Goal: Task Accomplishment & Management: Use online tool/utility

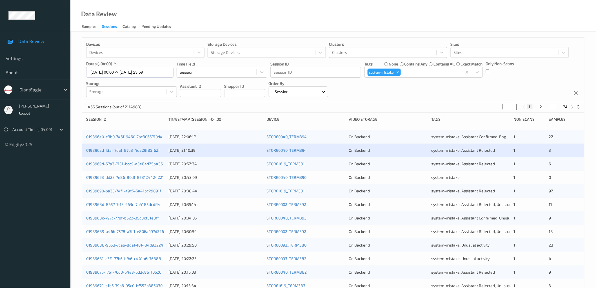
click at [74, 134] on div "Devices Devices Storage Devices Storage Devices Clusters Clusters Sites Sites d…" at bounding box center [333, 228] width 526 height 392
click at [530, 106] on button "1" at bounding box center [530, 106] width 6 height 5
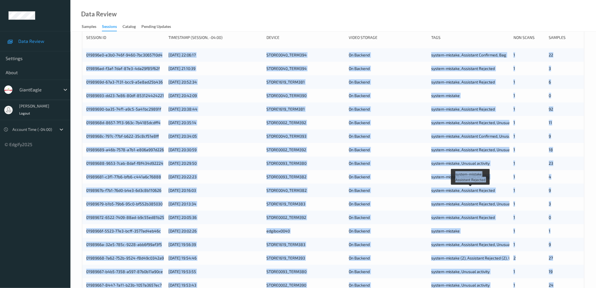
scroll to position [136, 0]
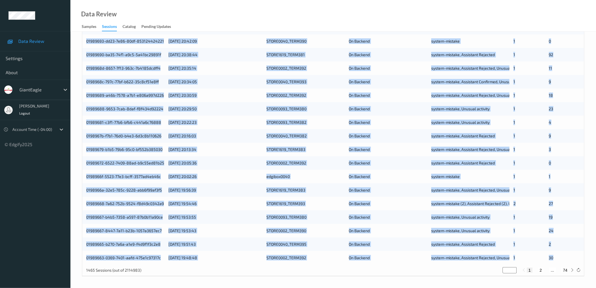
drag, startPoint x: 85, startPoint y: 137, endPoint x: 558, endPoint y: 257, distance: 488.6
click at [558, 257] on div "019896e0-e3b0-746f-9460-7bc3065710d4 10/08/2025 22:06:17 STORE0040_TERM394 On B…" at bounding box center [333, 129] width 502 height 270
copy div "019896e0-e3b0-746f-9460-7bc3065710d4 10/08/2025 22:06:17 STORE0040_TERM394 On B…"
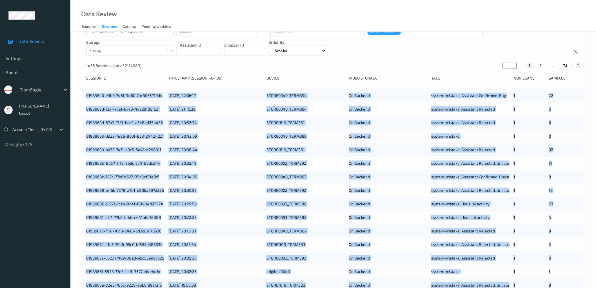
scroll to position [0, 0]
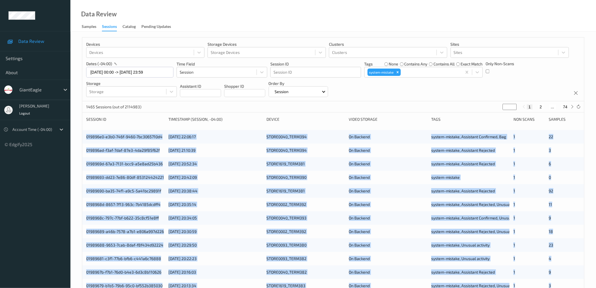
click at [540, 108] on button "2" at bounding box center [541, 106] width 6 height 5
type input "*"
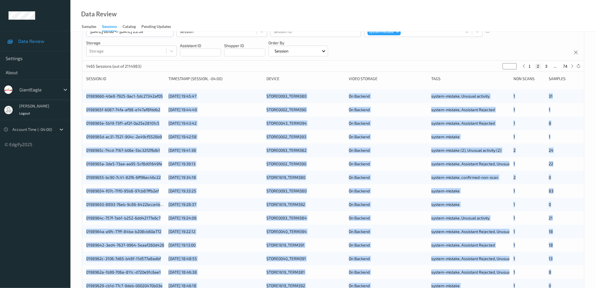
scroll to position [41, 0]
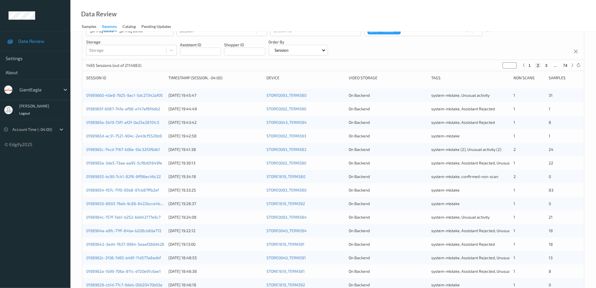
click at [250, 63] on div "1465 Sessions (out of 2114983) * 1 2 3 ... 74" at bounding box center [333, 65] width 502 height 11
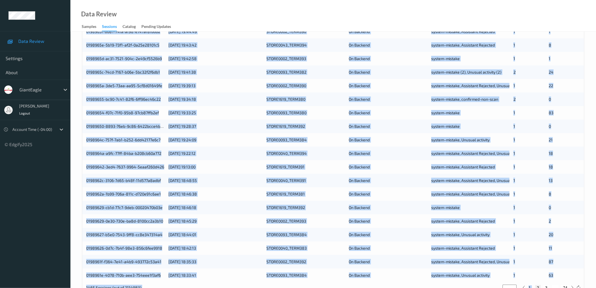
scroll to position [136, 0]
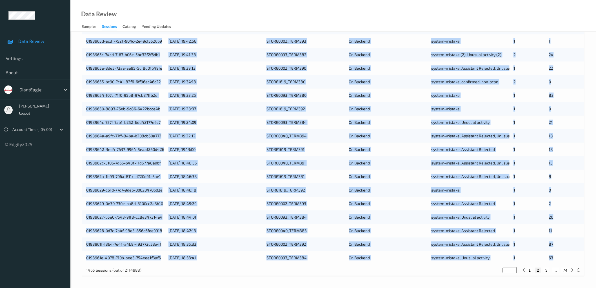
drag, startPoint x: 85, startPoint y: 96, endPoint x: 557, endPoint y: 254, distance: 498.2
click at [557, 254] on div "01989660-40e8-7925-9ac1-5dc27342af05 10/08/2025 19:45:47 STORE0093_TERM380 On B…" at bounding box center [333, 129] width 502 height 270
copy div "01989660-40e8-7925-9ac1-5dc27342af05 10/08/2025 19:45:47 STORE0093_TERM380 On B…"
click at [546, 269] on button "3" at bounding box center [547, 269] width 6 height 5
type input "*"
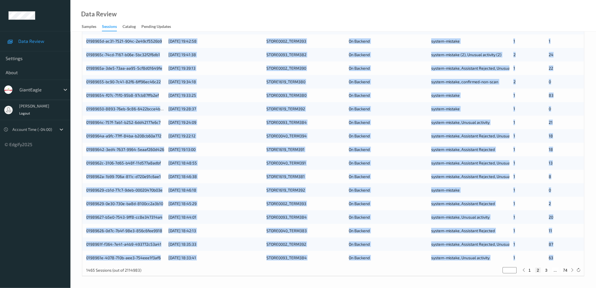
type input "*"
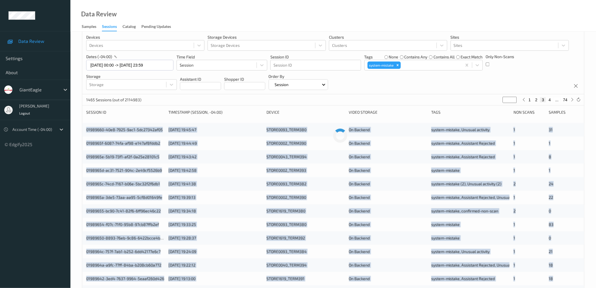
scroll to position [0, 0]
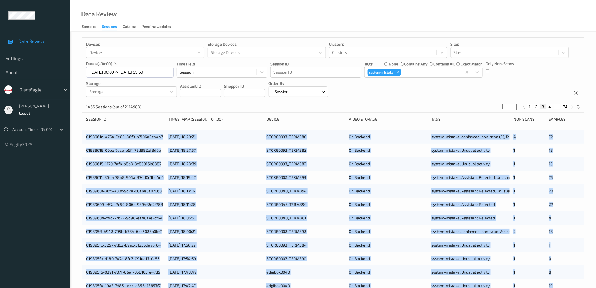
click at [82, 131] on div "0198961a-4754-7e89-86f9-b7106a2ea4a7 10/08/2025 18:29:21 STORE0093_TERM380 On B…" at bounding box center [333, 137] width 502 height 14
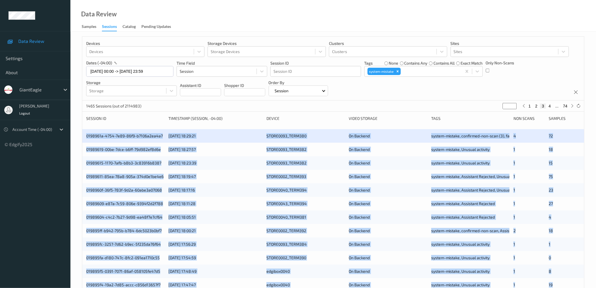
scroll to position [136, 0]
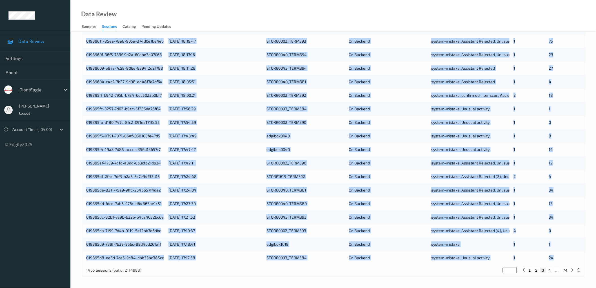
drag, startPoint x: 83, startPoint y: 137, endPoint x: 561, endPoint y: 261, distance: 493.2
click at [561, 261] on div "0198961a-4754-7e89-86f9-b7106a2ea4a7 10/08/2025 18:29:21 STORE0093_TERM380 On B…" at bounding box center [333, 129] width 502 height 270
copy div "0198961a-4754-7e89-86f9-b7106a2ea4a7 10/08/2025 18:29:21 STORE0093_TERM380 On B…"
click at [551, 270] on button "4" at bounding box center [550, 269] width 6 height 5
type input "*"
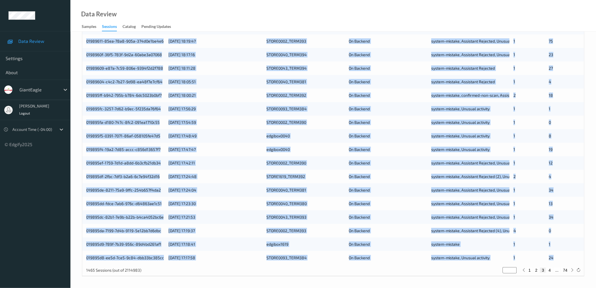
type input "*"
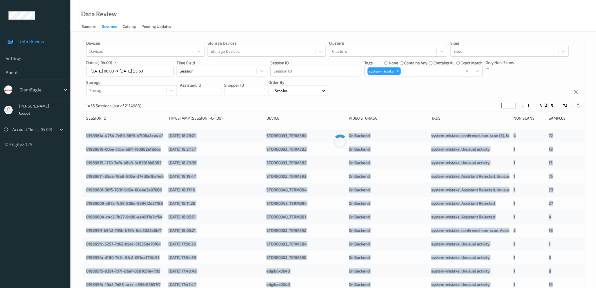
scroll to position [0, 0]
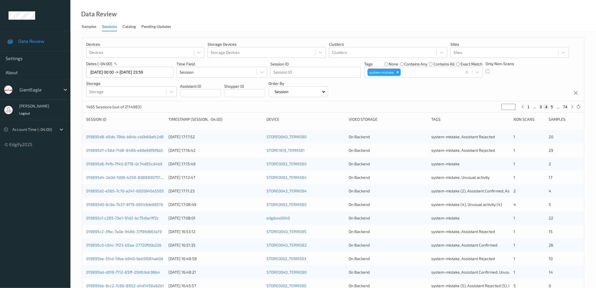
click at [76, 122] on div "Devices Devices Storage Devices Storage Devices Clusters Clusters Sites Sites d…" at bounding box center [333, 228] width 526 height 392
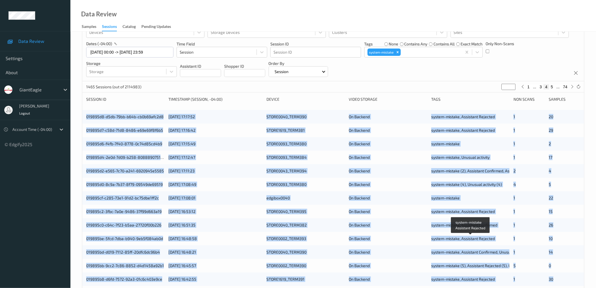
scroll to position [136, 0]
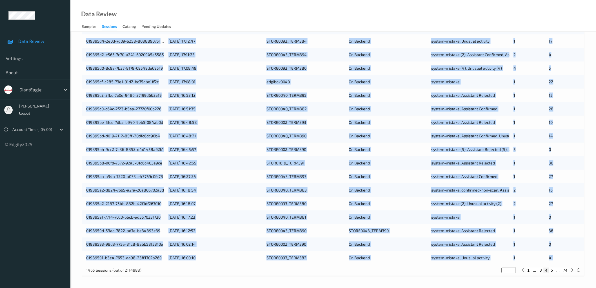
drag, startPoint x: 85, startPoint y: 135, endPoint x: 554, endPoint y: 261, distance: 486.5
click at [554, 261] on div "019895d8-d5db-79bb-b64b-cb0b69afc2d8 10/08/2025 17:17:52 STORE0040_TERM390 On B…" at bounding box center [333, 129] width 502 height 270
copy div "019895d8-d5db-79bb-b64b-cb0b69afc2d8 10/08/2025 17:17:52 STORE0040_TERM390 On B…"
click at [553, 270] on button "5" at bounding box center [552, 269] width 6 height 5
type input "*"
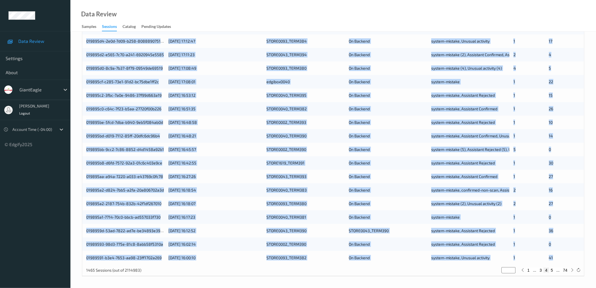
type input "*"
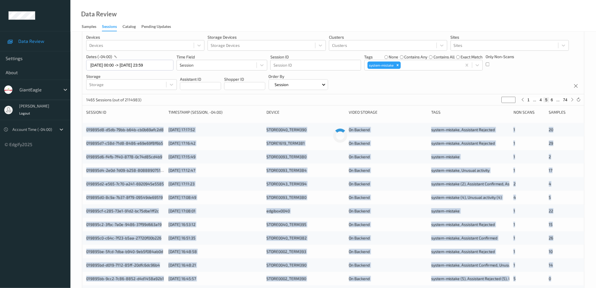
scroll to position [0, 0]
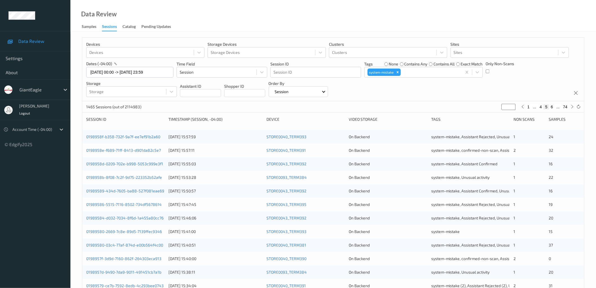
click at [72, 122] on div "Devices Devices Storage Devices Storage Devices Clusters Clusters Sites Sites d…" at bounding box center [333, 228] width 526 height 392
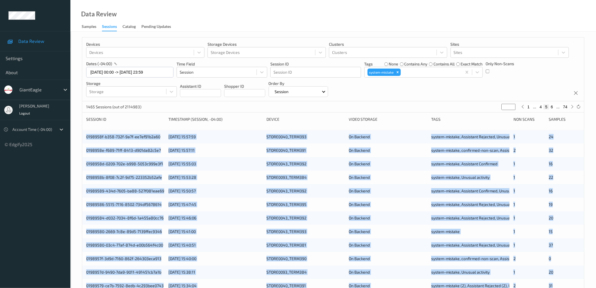
scroll to position [136, 0]
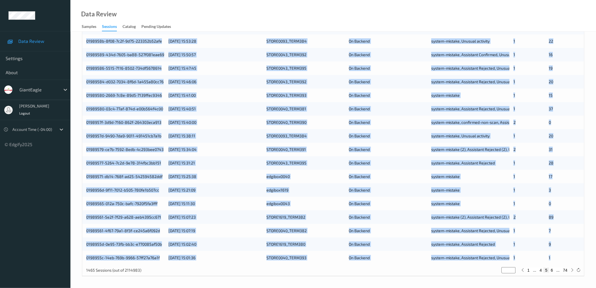
drag, startPoint x: 84, startPoint y: 137, endPoint x: 556, endPoint y: 259, distance: 487.5
click at [556, 259] on div "0198958f-b358-732f-9a7f-ee7ef91b2a60 10/08/2025 15:57:59 STORE0040_TERM393 On B…" at bounding box center [333, 129] width 502 height 270
copy div "0198958f-b358-732f-9a7f-ee7ef91b2a60 10/08/2025 15:57:59 STORE0040_TERM393 On B…"
click at [553, 269] on button "6" at bounding box center [552, 269] width 6 height 5
type input "*"
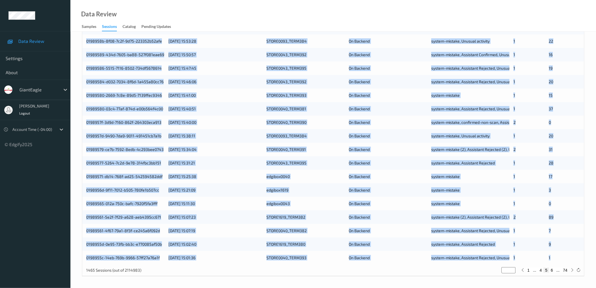
type input "*"
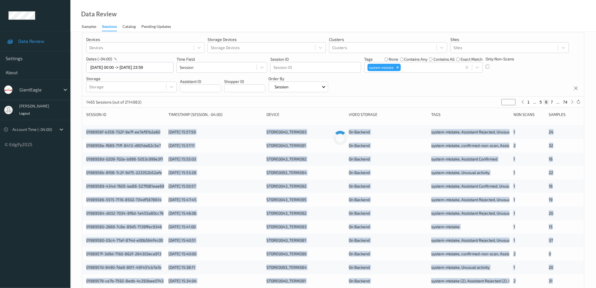
scroll to position [0, 0]
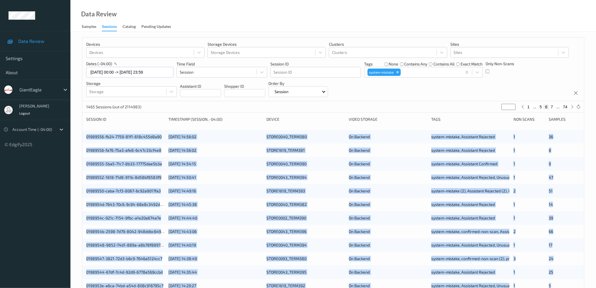
click at [78, 132] on div "Devices Devices Storage Devices Storage Devices Clusters Clusters Sites Sites d…" at bounding box center [333, 228] width 526 height 392
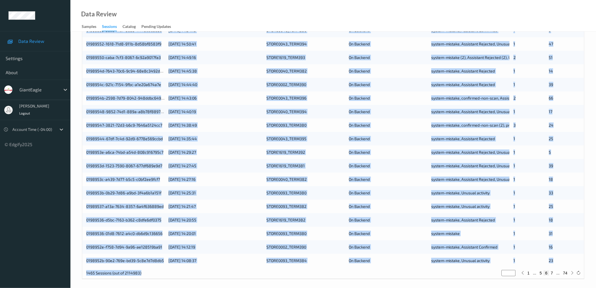
scroll to position [136, 0]
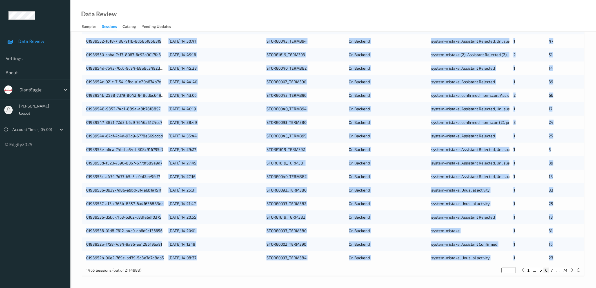
drag, startPoint x: 84, startPoint y: 136, endPoint x: 560, endPoint y: 257, distance: 491.1
click at [560, 257] on div "01989556-fb24-7759-81f1-618c455d8a90 10/08/2025 14:56:02 STORE0040_TERM380 On B…" at bounding box center [333, 129] width 502 height 270
copy div "01989556-fb24-7759-81f1-618c455d8a90 10/08/2025 14:56:02 STORE0040_TERM380 On B…"
click at [530, 269] on button "1" at bounding box center [529, 269] width 6 height 5
type input "*"
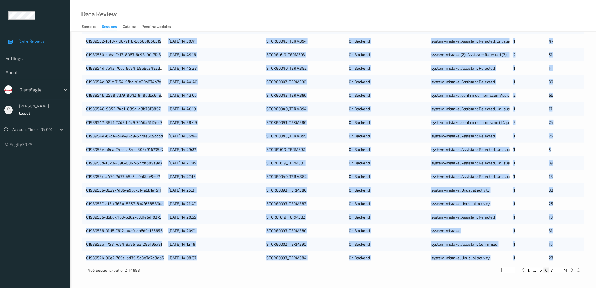
type input "*"
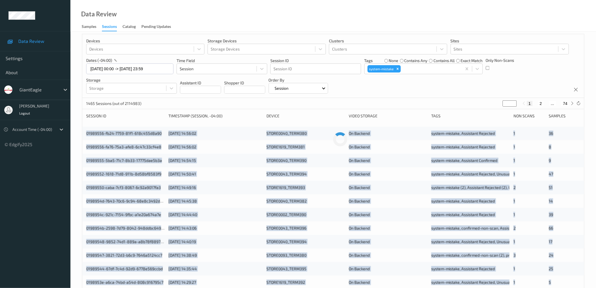
scroll to position [0, 0]
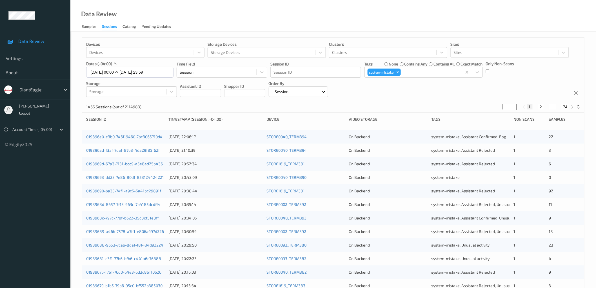
click at [77, 119] on div "Devices Devices Storage Devices Storage Devices Clusters Clusters Sites Sites d…" at bounding box center [333, 228] width 526 height 392
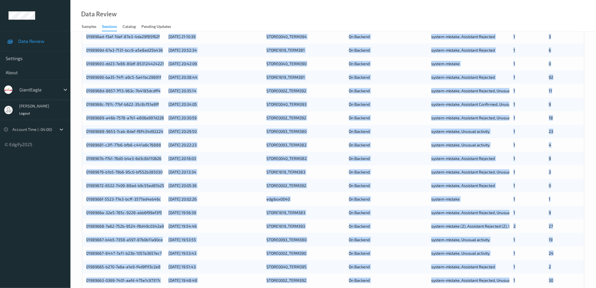
scroll to position [136, 0]
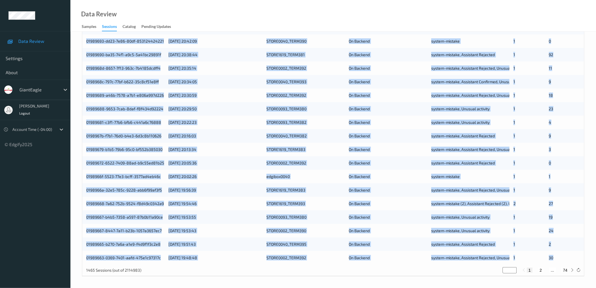
drag, startPoint x: 84, startPoint y: 121, endPoint x: 566, endPoint y: 254, distance: 500.2
click at [566, 254] on div "Devices Devices Storage Devices Storage Devices Clusters Clusters Sites Sites d…" at bounding box center [333, 88] width 503 height 375
copy div "Session ID Timestamp (Session, -04:00) Device Video Storage Tags Non Scans Samp…"
click at [541, 269] on button "2" at bounding box center [541, 269] width 6 height 5
type input "*"
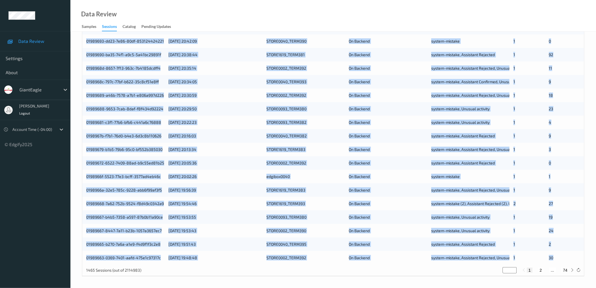
type input "*"
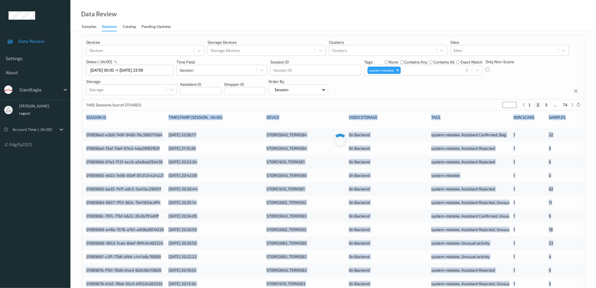
scroll to position [0, 0]
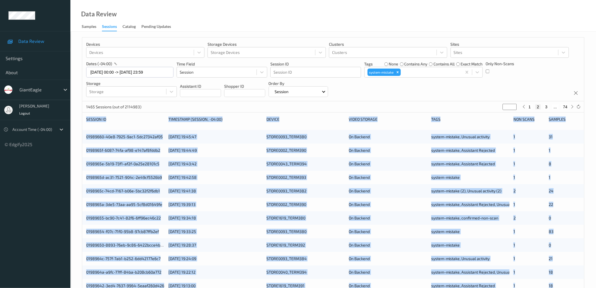
click at [79, 133] on div "Devices Devices Storage Devices Storage Devices Clusters Clusters Sites Sites d…" at bounding box center [333, 228] width 526 height 392
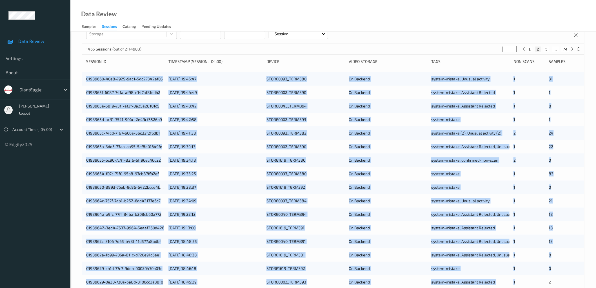
scroll to position [136, 0]
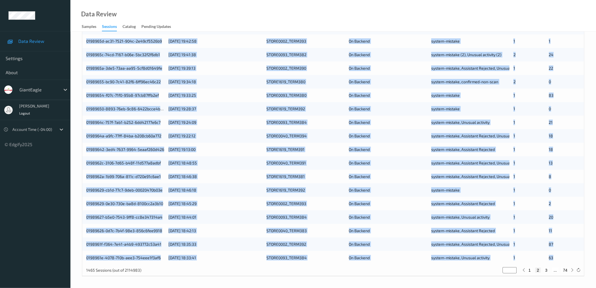
drag, startPoint x: 97, startPoint y: 141, endPoint x: 560, endPoint y: 257, distance: 477.0
click at [560, 257] on div "01989660-40e8-7925-9ac1-5dc27342af05 10/08/2025 19:45:47 STORE0093_TERM380 On B…" at bounding box center [333, 129] width 502 height 270
copy div "01989660-40e8-7925-9ac1-5dc27342af05 10/08/2025 19:45:47 STORE0093_TERM380 On B…"
click at [546, 269] on button "3" at bounding box center [547, 269] width 6 height 5
type input "*"
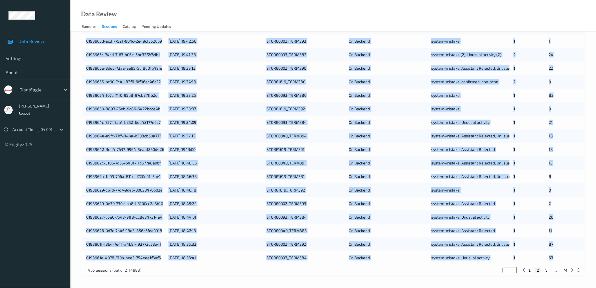
type input "*"
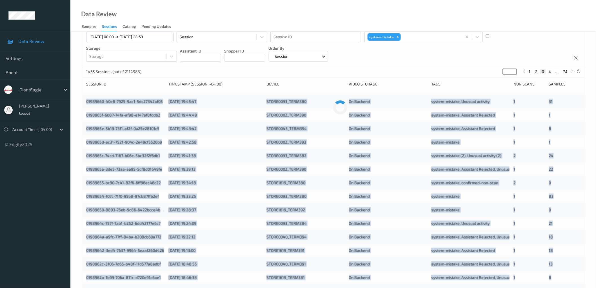
scroll to position [0, 0]
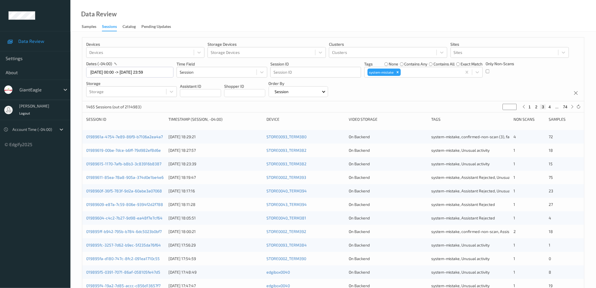
click at [90, 125] on div "Session ID Timestamp (Session, -04:00) Device Video Storage Tags Non Scans Samp…" at bounding box center [333, 121] width 494 height 10
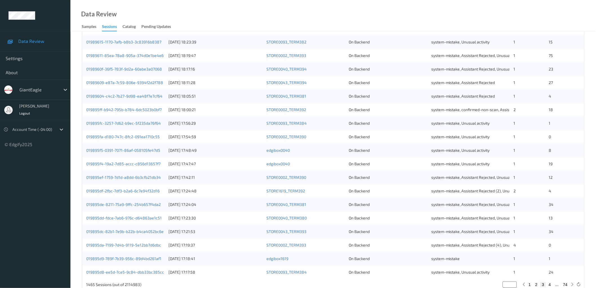
scroll to position [136, 0]
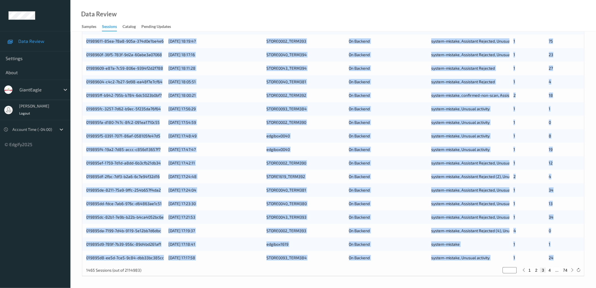
drag, startPoint x: 89, startPoint y: 136, endPoint x: 563, endPoint y: 257, distance: 489.0
click at [563, 257] on div "0198961a-4754-7e89-86f9-b7106a2ea4a7 10/08/2025 18:29:21 STORE0093_TERM380 On B…" at bounding box center [333, 129] width 502 height 270
copy div "0198961a-4754-7e89-86f9-b7106a2ea4a7 10/08/2025 18:29:21 STORE0093_TERM380 On B…"
click at [550, 269] on button "4" at bounding box center [550, 269] width 6 height 5
type input "*"
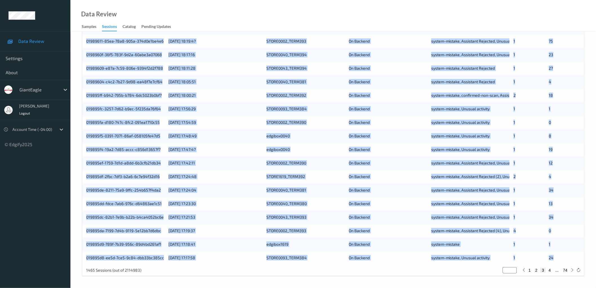
type input "*"
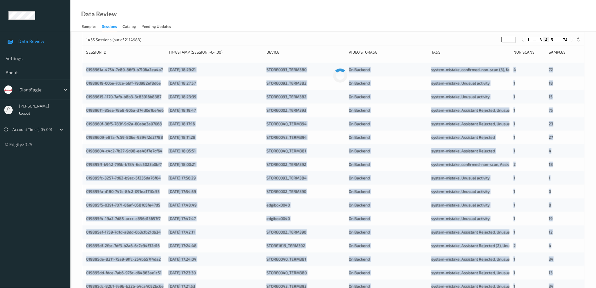
scroll to position [0, 0]
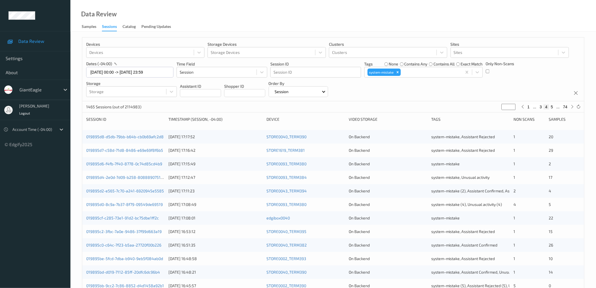
click at [77, 116] on div "Devices Devices Storage Devices Storage Devices Clusters Clusters Sites Sites d…" at bounding box center [333, 228] width 526 height 392
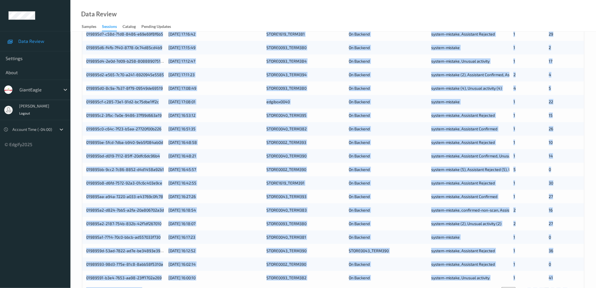
scroll to position [136, 0]
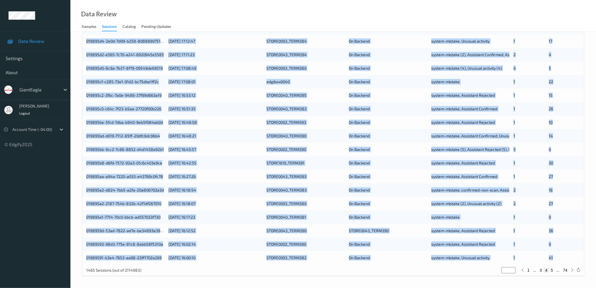
drag, startPoint x: 104, startPoint y: 139, endPoint x: 569, endPoint y: 261, distance: 480.7
click at [569, 261] on div "019895d8-d5db-79bb-b64b-cb0b69afc2d8 10/08/2025 17:17:52 STORE0040_TERM390 On B…" at bounding box center [333, 129] width 502 height 270
copy div "019895d8-d5db-79bb-b64b-cb0b69afc2d8 10/08/2025 17:17:52 STORE0040_TERM390 On B…"
click at [552, 269] on button "5" at bounding box center [552, 269] width 6 height 5
type input "*"
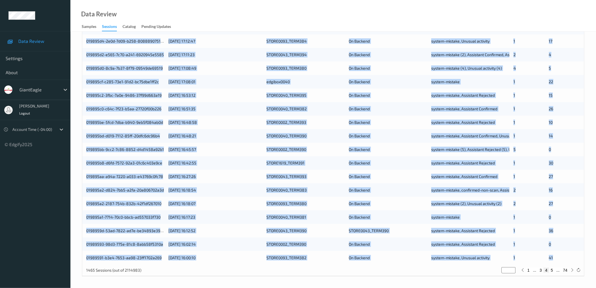
type input "*"
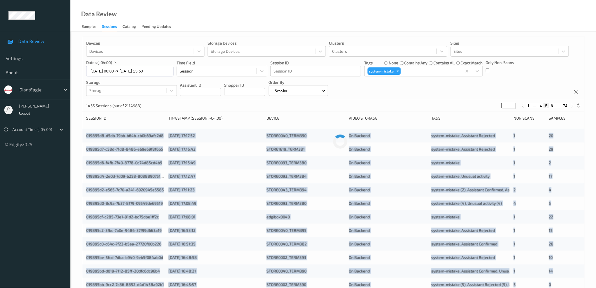
scroll to position [0, 0]
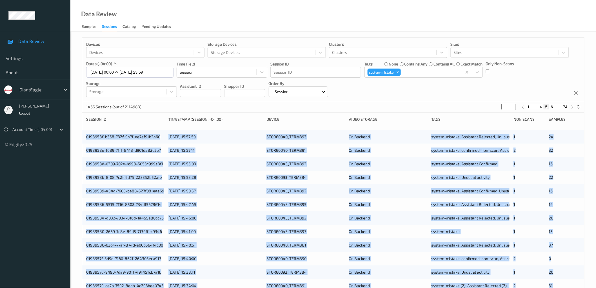
click at [79, 134] on div "Devices Devices Storage Devices Storage Devices Clusters Clusters Sites Sites d…" at bounding box center [333, 228] width 526 height 392
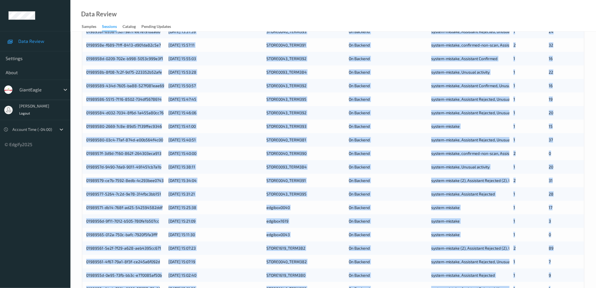
scroll to position [136, 0]
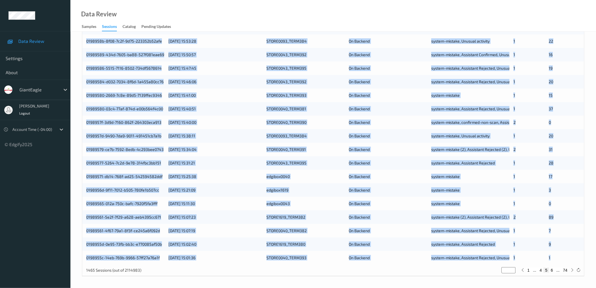
drag, startPoint x: 86, startPoint y: 137, endPoint x: 570, endPoint y: 255, distance: 498.5
click at [570, 255] on div "0198958f-b358-732f-9a7f-ee7ef91b2a60 10/08/2025 15:57:59 STORE0040_TERM393 On B…" at bounding box center [333, 129] width 502 height 270
click at [551, 270] on button "6" at bounding box center [552, 269] width 6 height 5
type input "*"
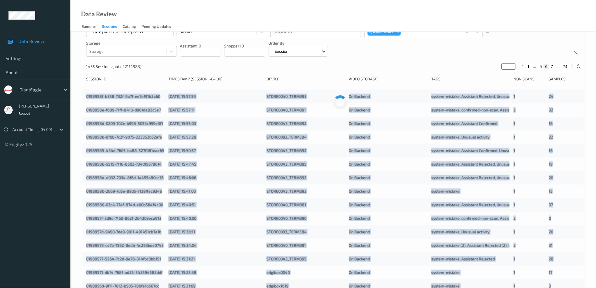
scroll to position [0, 0]
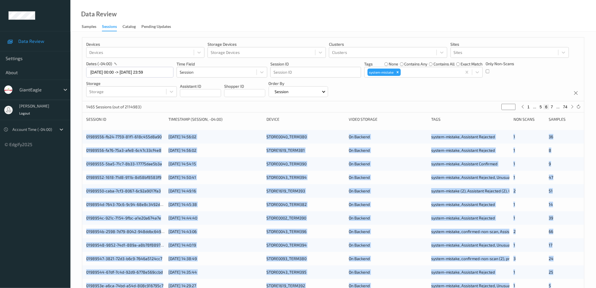
click at [77, 134] on div "Devices Devices Storage Devices Storage Devices Clusters Clusters Sites Sites d…" at bounding box center [333, 228] width 526 height 392
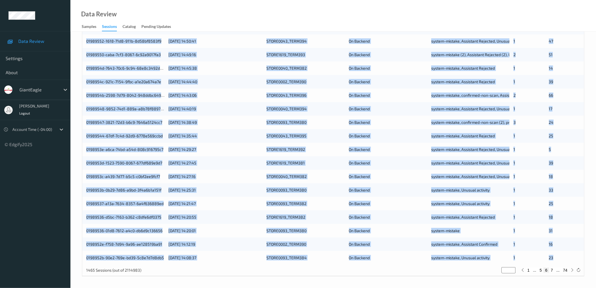
drag, startPoint x: 80, startPoint y: 137, endPoint x: 559, endPoint y: 259, distance: 494.3
click at [559, 259] on div "Devices Devices Storage Devices Storage Devices Clusters Clusters Sites Sites d…" at bounding box center [333, 91] width 526 height 392
click at [551, 270] on button "7" at bounding box center [552, 269] width 6 height 5
type input "*"
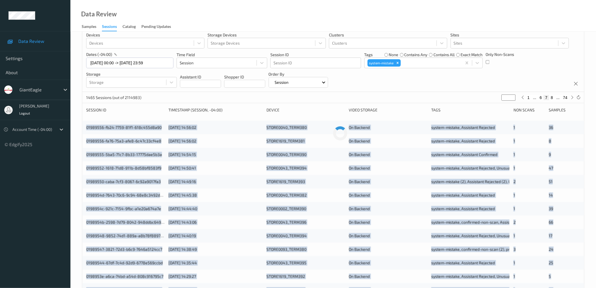
scroll to position [0, 0]
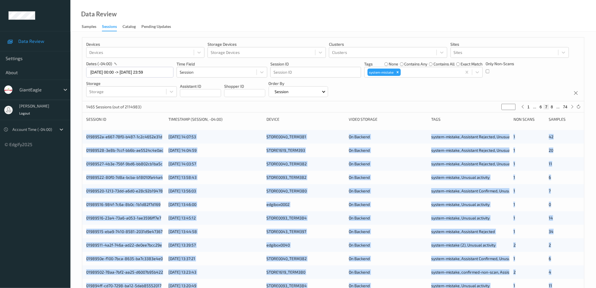
click at [79, 134] on div "Devices Devices Storage Devices Storage Devices Clusters Clusters Sites Sites d…" at bounding box center [333, 228] width 526 height 392
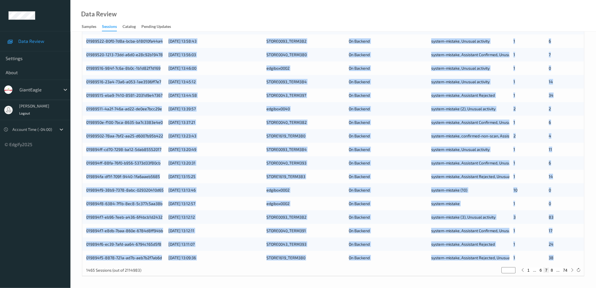
drag, startPoint x: 82, startPoint y: 136, endPoint x: 567, endPoint y: 258, distance: 499.8
click at [567, 258] on div "0198952a-e667-78f0-b487-1c2c4652e31d 10/08/2025 14:07:53 STORE0040_TERM381 On B…" at bounding box center [333, 129] width 502 height 270
click at [553, 270] on button "8" at bounding box center [552, 269] width 6 height 5
type input "*"
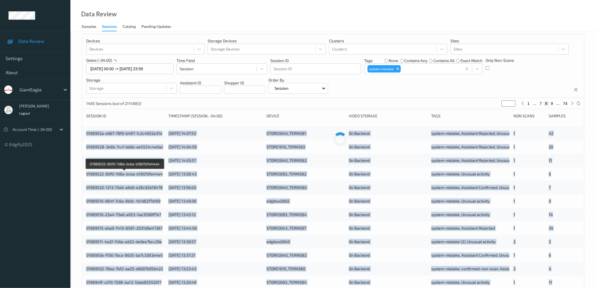
scroll to position [0, 0]
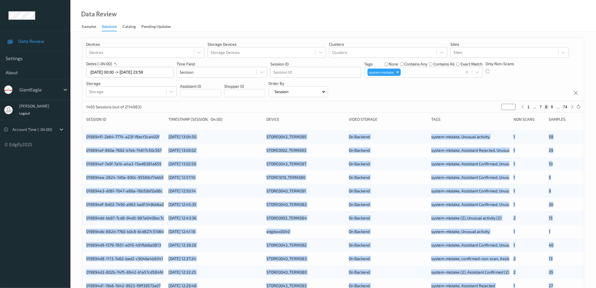
click at [80, 134] on div "Devices Devices Storage Devices Storage Devices Clusters Clusters Sites Sites d…" at bounding box center [333, 228] width 526 height 392
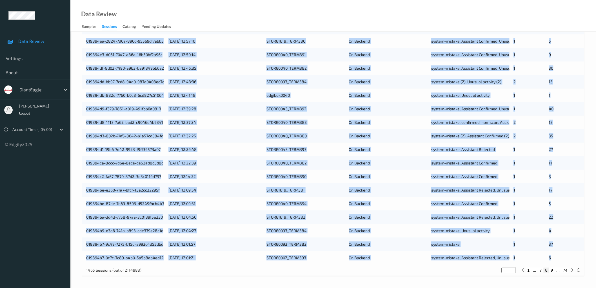
drag, startPoint x: 81, startPoint y: 138, endPoint x: 582, endPoint y: 254, distance: 514.7
click at [582, 254] on div "Devices Devices Storage Devices Storage Devices Clusters Clusters Sites Sites d…" at bounding box center [333, 91] width 526 height 392
click at [553, 269] on button "9" at bounding box center [552, 269] width 6 height 5
type input "*"
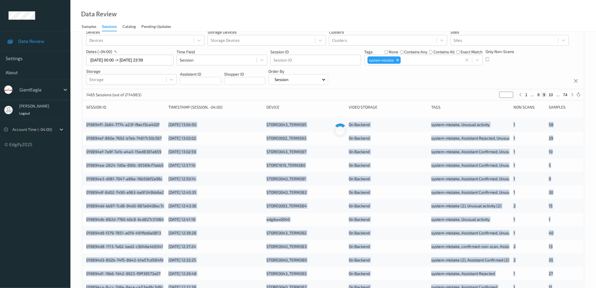
scroll to position [0, 0]
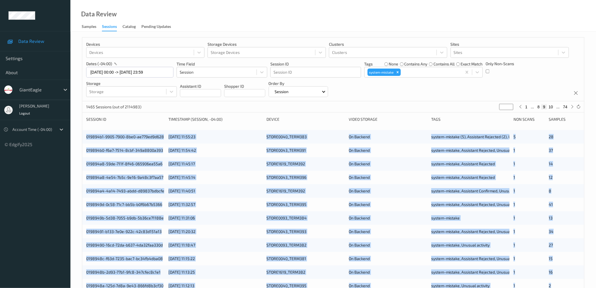
click at [74, 132] on div "Devices Devices Storage Devices Storage Devices Clusters Clusters Sites Sites d…" at bounding box center [333, 228] width 526 height 392
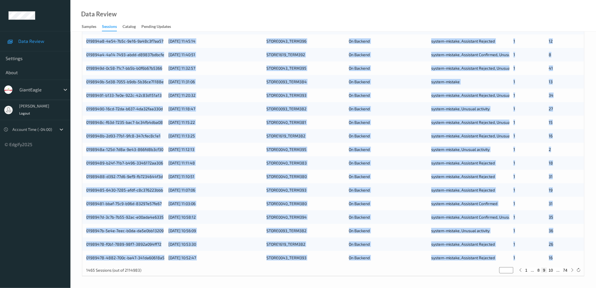
drag, startPoint x: 82, startPoint y: 136, endPoint x: 565, endPoint y: 254, distance: 497.2
click at [565, 254] on div "Devices Devices Storage Devices Storage Devices Clusters Clusters Sites Sites d…" at bounding box center [333, 88] width 503 height 375
click at [552, 269] on button "10" at bounding box center [551, 269] width 8 height 5
type input "**"
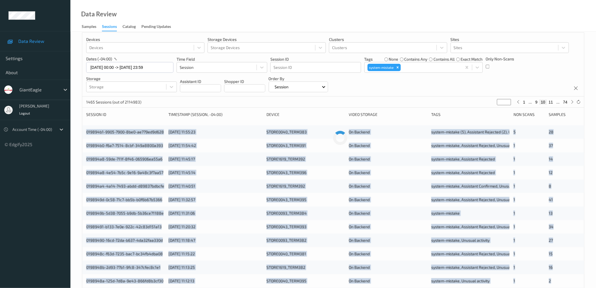
scroll to position [0, 0]
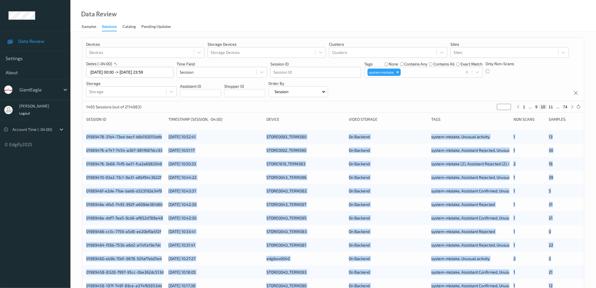
click at [77, 133] on div "Devices Devices Storage Devices Storage Devices Clusters Clusters Sites Sites d…" at bounding box center [333, 228] width 526 height 392
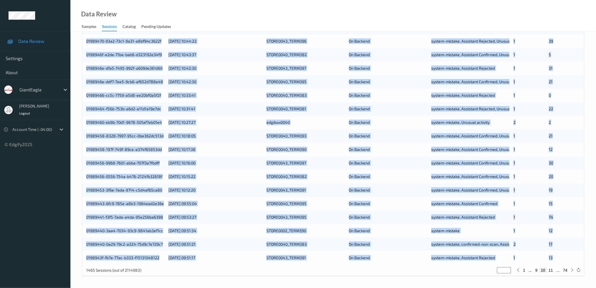
drag, startPoint x: 84, startPoint y: 137, endPoint x: 564, endPoint y: 257, distance: 495.1
click at [564, 257] on div "01989478-31b4-73ed-becf-b6b193015ddb 10/08/2025 10:52:41 STORE0093_TERM380 On B…" at bounding box center [333, 129] width 502 height 270
click at [550, 270] on button "11" at bounding box center [551, 269] width 8 height 5
type input "**"
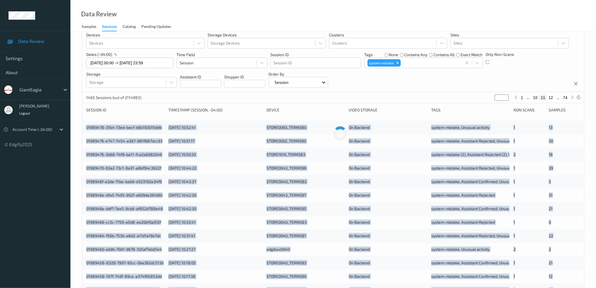
scroll to position [0, 0]
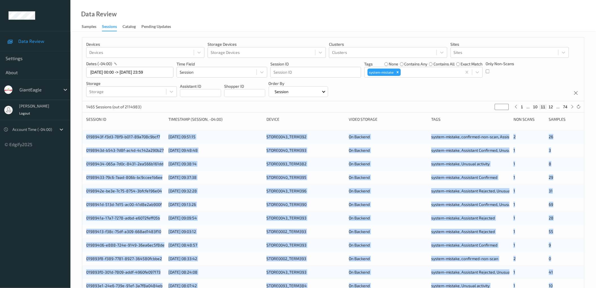
click at [79, 134] on div "Devices Devices Storage Devices Storage Devices Clusters Clusters Sites Sites d…" at bounding box center [333, 228] width 526 height 392
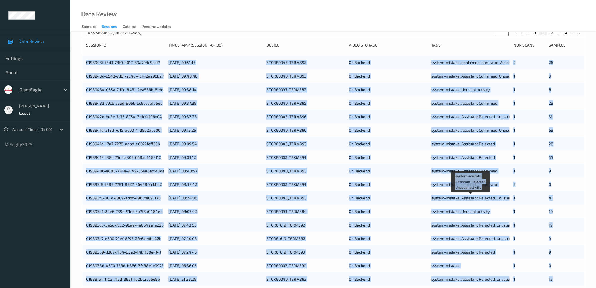
scroll to position [136, 0]
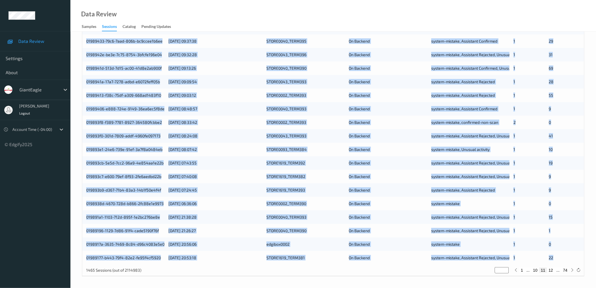
drag, startPoint x: 84, startPoint y: 138, endPoint x: 557, endPoint y: 255, distance: 487.2
click at [557, 255] on div "0198943f-f3d3-78f9-b017-89a708c9bcf7 10/08/2025 09:51:15 STORE0043_TERM392 On B…" at bounding box center [333, 129] width 502 height 270
drag, startPoint x: 83, startPoint y: 119, endPoint x: 572, endPoint y: 258, distance: 509.3
click at [572, 258] on div "Devices Devices Storage Devices Storage Devices Clusters Clusters Sites Sites d…" at bounding box center [333, 88] width 503 height 375
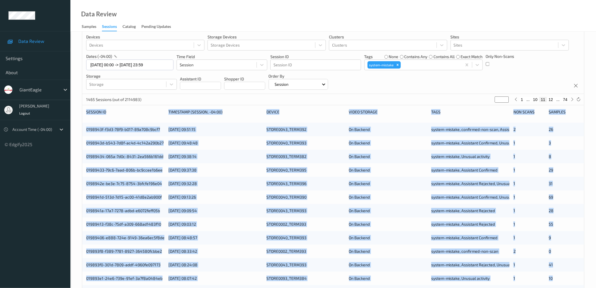
scroll to position [0, 0]
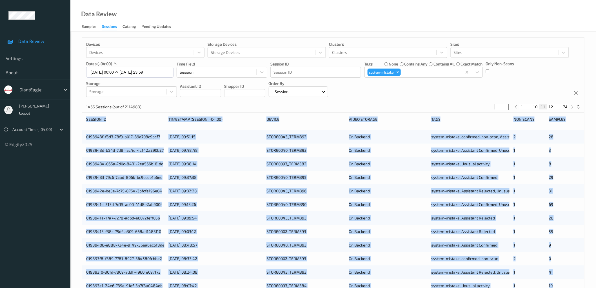
click at [551, 106] on button "12" at bounding box center [551, 106] width 8 height 5
type input "**"
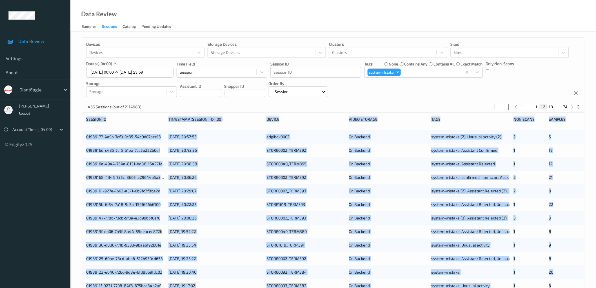
click at [79, 133] on div "Devices Devices Storage Devices Storage Devices Clusters Clusters Sites Sites d…" at bounding box center [333, 228] width 526 height 392
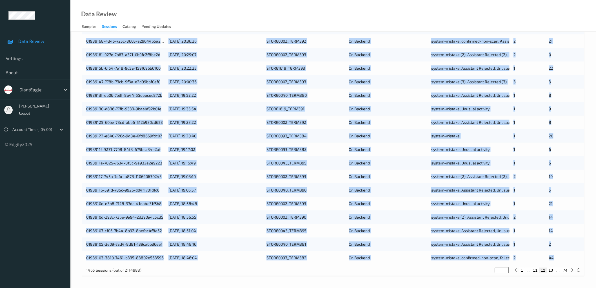
drag, startPoint x: 218, startPoint y: 175, endPoint x: 560, endPoint y: 258, distance: 351.8
click at [560, 258] on div "01989177-4a9a-7cf0-9c35-54c9d07bec13 09/08/2025 20:52:53 edgibox0002 On Backend…" at bounding box center [333, 129] width 502 height 270
click at [552, 271] on button "13" at bounding box center [551, 269] width 8 height 5
type input "**"
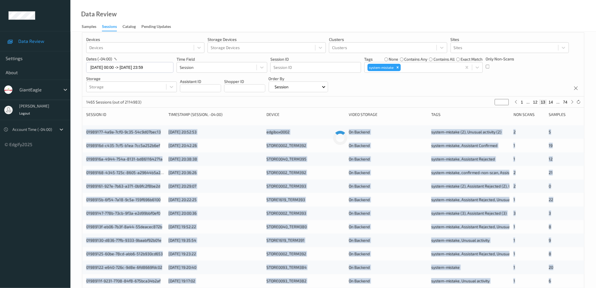
scroll to position [0, 0]
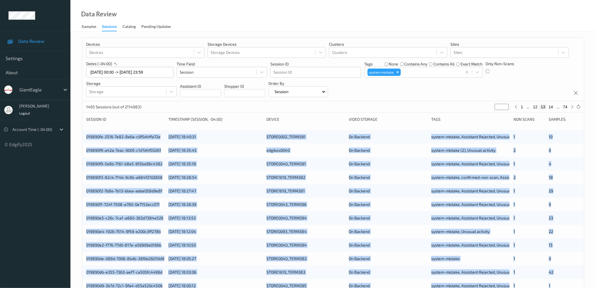
click at [74, 131] on div "Devices Devices Storage Devices Storage Devices Clusters Clusters Sites Sites d…" at bounding box center [333, 228] width 526 height 392
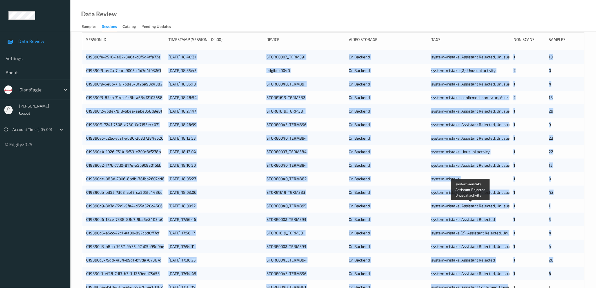
scroll to position [136, 0]
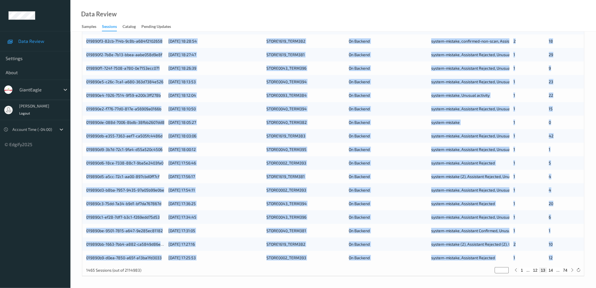
drag, startPoint x: 82, startPoint y: 137, endPoint x: 559, endPoint y: 258, distance: 491.6
click at [559, 258] on div "019890fe-2516-7e82-8e6a-c0f5d4ffa72e 09/08/2025 18:40:31 STORE0002_TERM391 On B…" at bounding box center [333, 129] width 502 height 270
click at [553, 270] on button "14" at bounding box center [551, 269] width 8 height 5
type input "**"
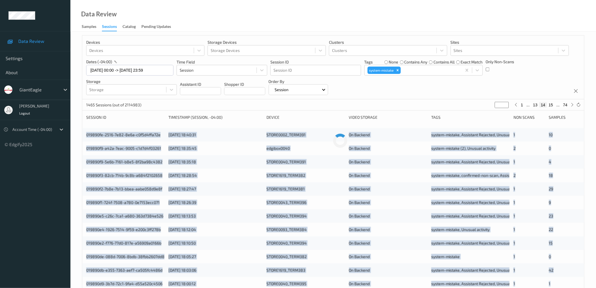
scroll to position [0, 0]
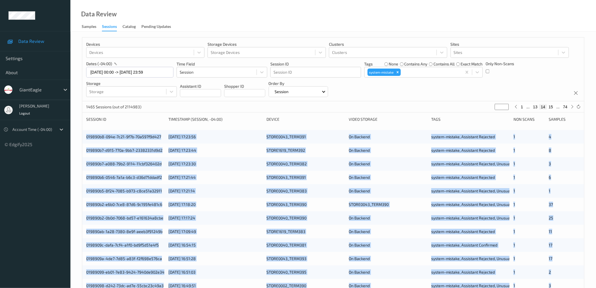
click at [77, 127] on div "Devices Devices Storage Devices Storage Devices Clusters Clusters Sites Sites d…" at bounding box center [333, 228] width 526 height 392
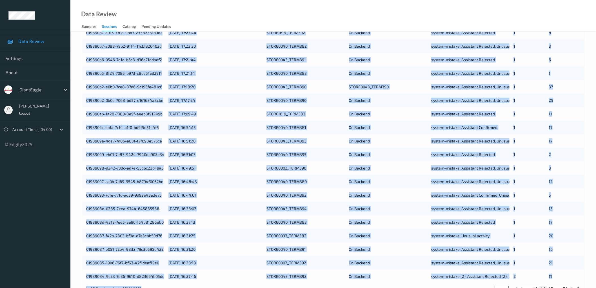
scroll to position [136, 0]
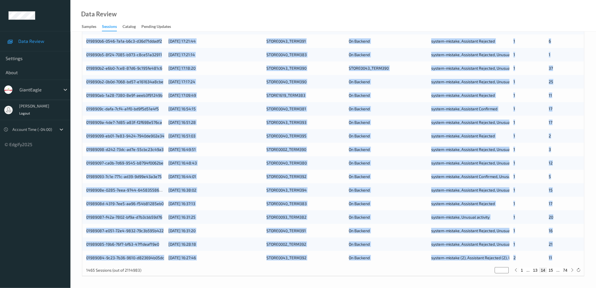
drag, startPoint x: 82, startPoint y: 137, endPoint x: 569, endPoint y: 257, distance: 502.0
click at [569, 257] on div "Devices Devices Storage Devices Storage Devices Clusters Clusters Sites Sites d…" at bounding box center [333, 91] width 526 height 392
click at [552, 268] on button "15" at bounding box center [551, 269] width 8 height 5
type input "**"
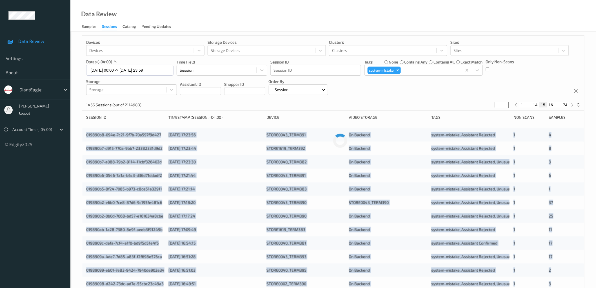
scroll to position [0, 0]
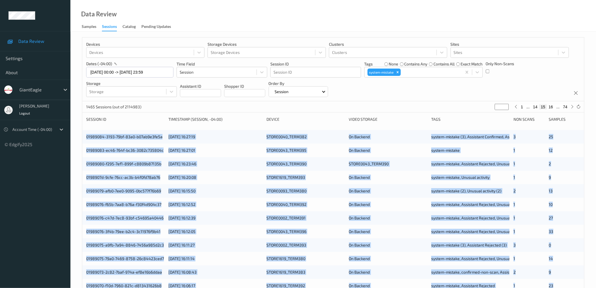
click at [77, 136] on div "Devices Devices Storage Devices Storage Devices Clusters Clusters Sites Sites d…" at bounding box center [333, 228] width 526 height 392
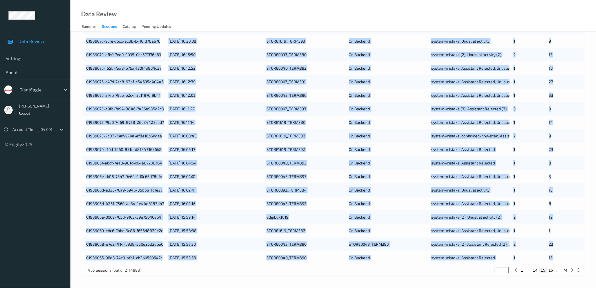
drag, startPoint x: 164, startPoint y: 154, endPoint x: 570, endPoint y: 258, distance: 419.6
click at [570, 258] on div "01989084-3193-79bf-83a0-b07ab9e3fe5a 09/08/2025 16:27:19 STORE0040_TERM382 On B…" at bounding box center [333, 129] width 502 height 270
click at [552, 268] on button "16" at bounding box center [551, 269] width 8 height 5
type input "**"
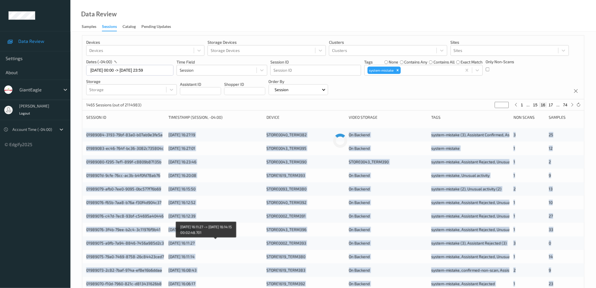
scroll to position [0, 0]
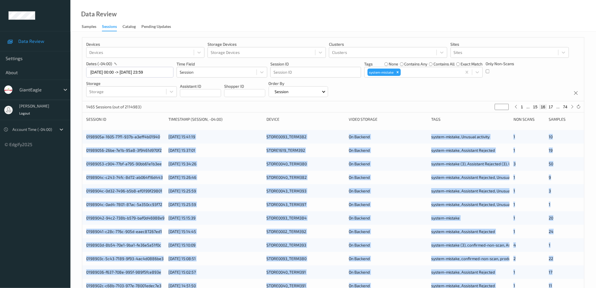
click at [77, 135] on div "Devices Devices Storage Devices Storage Devices Clusters Clusters Sites Sites d…" at bounding box center [333, 228] width 526 height 392
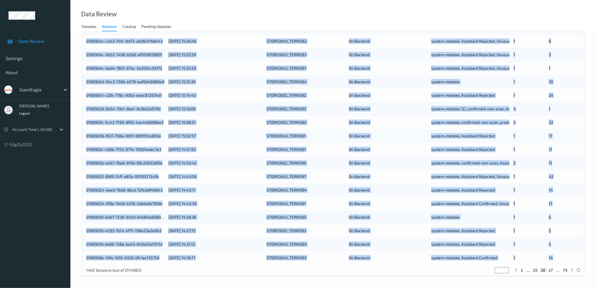
drag, startPoint x: 81, startPoint y: 136, endPoint x: 561, endPoint y: 252, distance: 494.6
click at [561, 252] on div "Devices Devices Storage Devices Storage Devices Clusters Clusters Sites Sites d…" at bounding box center [333, 91] width 526 height 392
click at [550, 270] on button "17" at bounding box center [551, 269] width 8 height 5
type input "**"
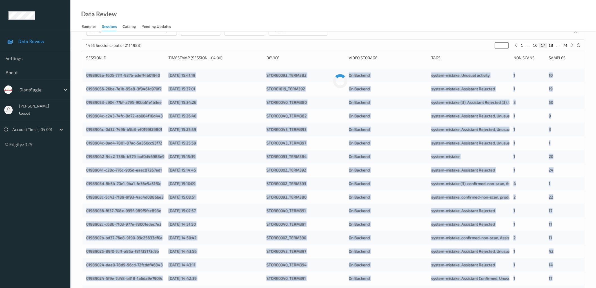
scroll to position [0, 0]
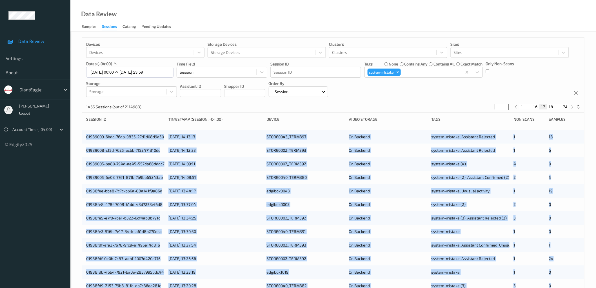
click at [77, 136] on div "Devices Devices Storage Devices Storage Devices Clusters Clusters Sites Sites d…" at bounding box center [333, 228] width 526 height 392
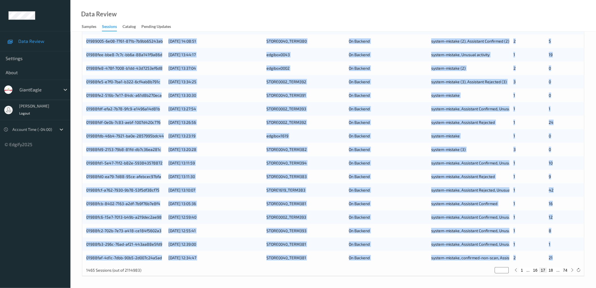
drag, startPoint x: 82, startPoint y: 136, endPoint x: 562, endPoint y: 257, distance: 494.7
click at [562, 257] on div "01989009-6bdd-76ab-9835-27d1d08d9a50 09/08/2025 14:13:13 STORE0043_TERM397 On B…" at bounding box center [333, 129] width 502 height 270
click at [552, 270] on button "18" at bounding box center [551, 269] width 8 height 5
type input "**"
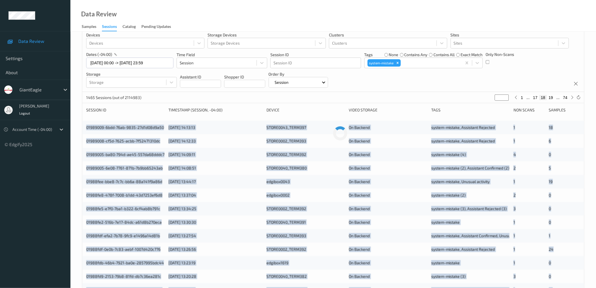
scroll to position [0, 0]
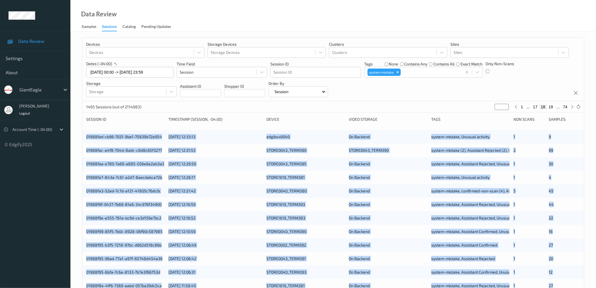
click at [77, 135] on div "Devices Devices Storage Devices Storage Devices Clusters Clusters Sites Sites d…" at bounding box center [333, 228] width 526 height 392
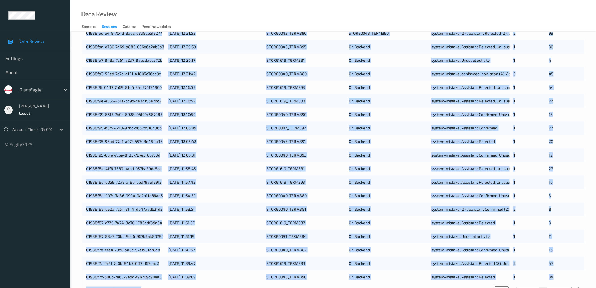
scroll to position [136, 0]
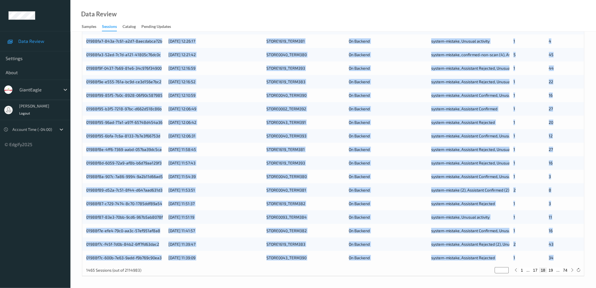
drag, startPoint x: 80, startPoint y: 135, endPoint x: 578, endPoint y: 256, distance: 512.1
click at [578, 256] on div "Devices Devices Storage Devices Storage Devices Clusters Clusters Sites Sites d…" at bounding box center [333, 91] width 526 height 392
click at [551, 270] on button "19" at bounding box center [551, 269] width 8 height 5
type input "**"
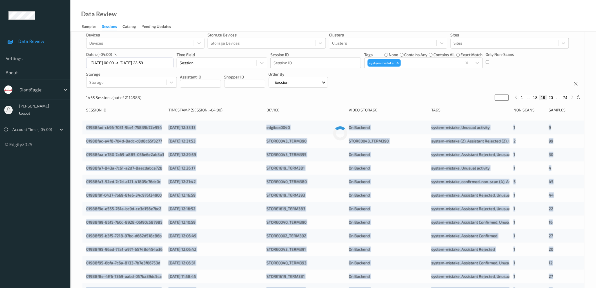
scroll to position [0, 0]
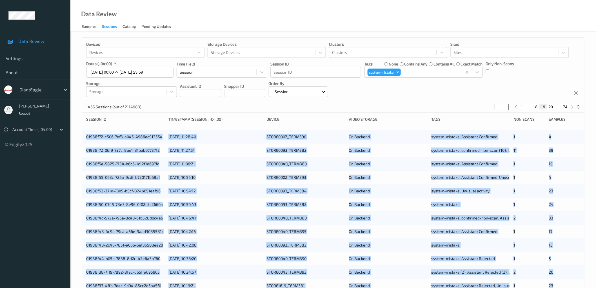
click at [78, 132] on div "Devices Devices Storage Devices Storage Devices Clusters Clusters Sites Sites d…" at bounding box center [333, 228] width 526 height 392
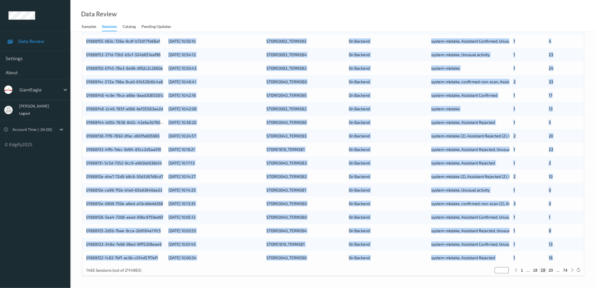
drag, startPoint x: 233, startPoint y: 176, endPoint x: 574, endPoint y: 256, distance: 350.6
click at [574, 256] on div "Devices Devices Storage Devices Storage Devices Clusters Clusters Sites Sites d…" at bounding box center [333, 91] width 526 height 392
click at [551, 269] on button "20" at bounding box center [551, 269] width 8 height 5
type input "**"
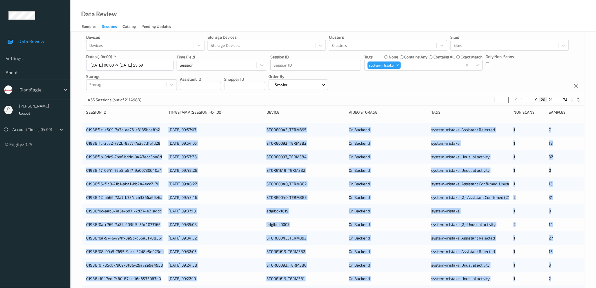
scroll to position [0, 0]
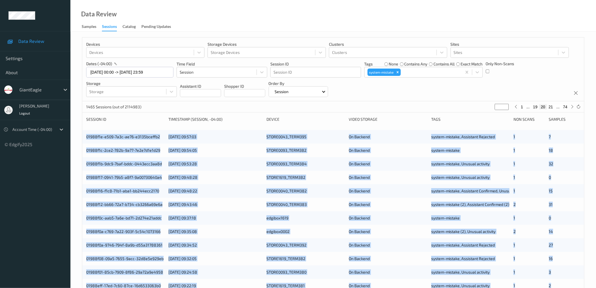
click at [79, 128] on div "Devices Devices Storage Devices Storage Devices Clusters Clusters Sites Sites d…" at bounding box center [333, 228] width 526 height 392
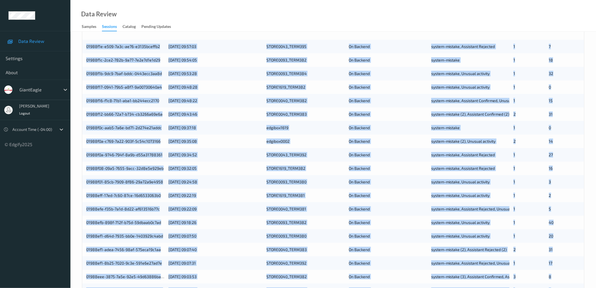
scroll to position [136, 0]
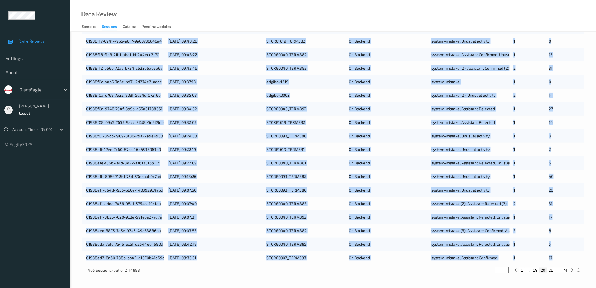
drag, startPoint x: 80, startPoint y: 136, endPoint x: 558, endPoint y: 257, distance: 493.1
click at [558, 257] on div "Devices Devices Storage Devices Storage Devices Clusters Clusters Sites Sites d…" at bounding box center [333, 91] width 526 height 392
drag, startPoint x: 551, startPoint y: 270, endPoint x: 539, endPoint y: 269, distance: 11.6
click at [551, 269] on button "21" at bounding box center [551, 269] width 8 height 5
type input "**"
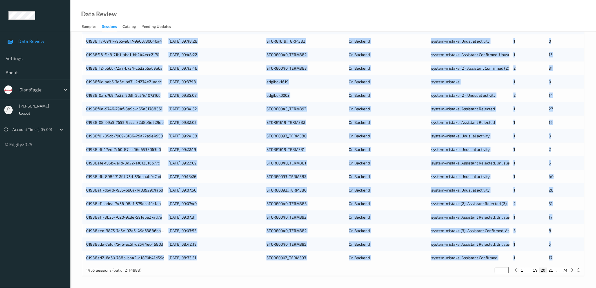
type input "**"
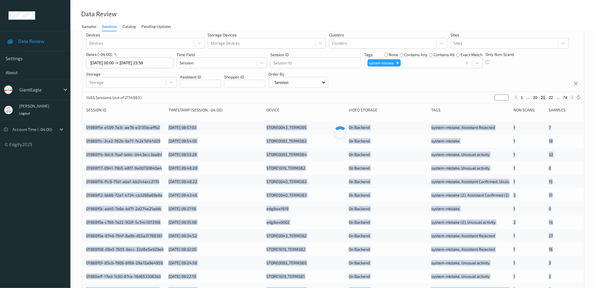
scroll to position [0, 0]
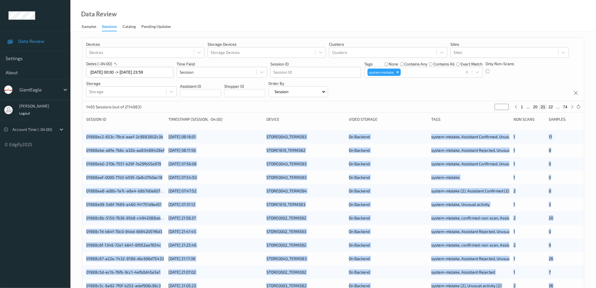
click at [74, 129] on div "Devices Devices Storage Devices Storage Devices Clusters Clusters Sites Sites d…" at bounding box center [333, 228] width 526 height 392
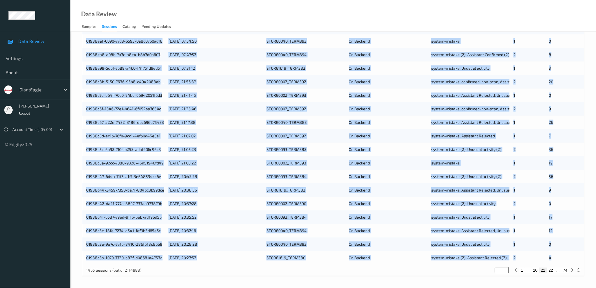
drag, startPoint x: 85, startPoint y: 136, endPoint x: 556, endPoint y: 258, distance: 487.1
click at [556, 258] on div "01988ec2-653c-79cd-aaef-2c9883802c3b 09/08/2025 08:16:01 STORE0040_TERM393 On B…" at bounding box center [333, 129] width 502 height 270
click at [552, 271] on button "22" at bounding box center [551, 269] width 8 height 5
type input "**"
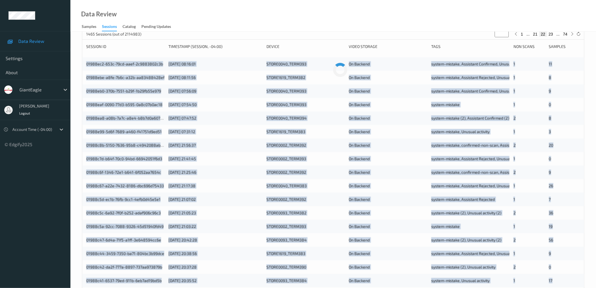
scroll to position [0, 0]
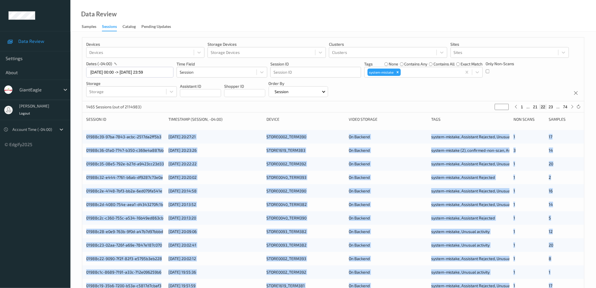
click at [75, 141] on div "Devices Devices Storage Devices Storage Devices Clusters Clusters Sites Sites d…" at bounding box center [333, 228] width 526 height 392
click at [79, 137] on div "Devices Devices Storage Devices Storage Devices Clusters Clusters Sites Sites d…" at bounding box center [333, 228] width 526 height 392
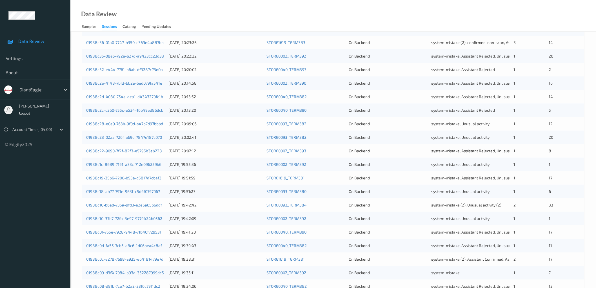
scroll to position [136, 0]
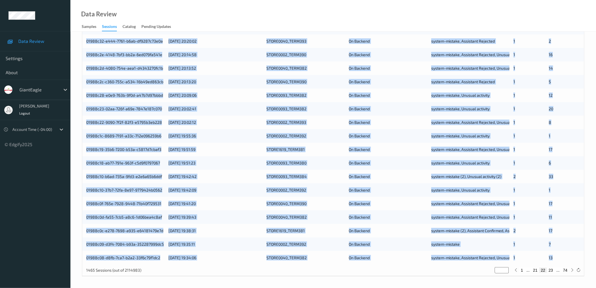
drag, startPoint x: 85, startPoint y: 137, endPoint x: 557, endPoint y: 258, distance: 487.3
click at [557, 258] on div "01988c39-97ba-7843-acbc-2517da2ff5b3 08/08/2025 20:27:21 STORE0002_TERM390 On B…" at bounding box center [333, 129] width 502 height 270
click at [551, 271] on button "23" at bounding box center [551, 269] width 8 height 5
type input "**"
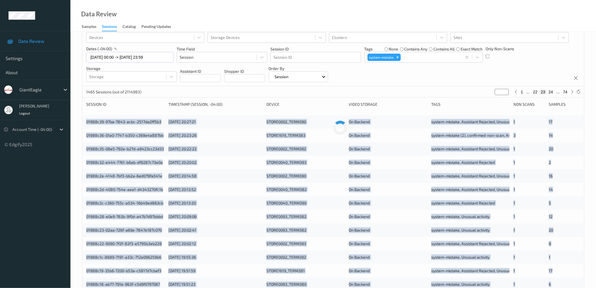
scroll to position [0, 0]
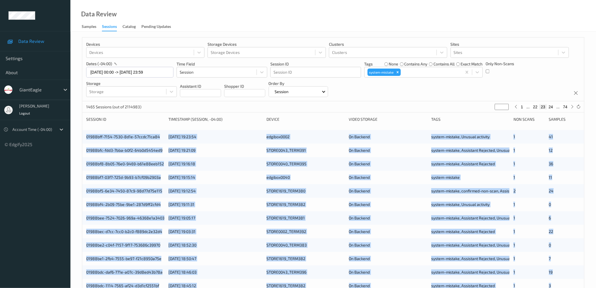
click at [77, 136] on div "Devices Devices Storage Devices Storage Devices Clusters Clusters Sites Sites d…" at bounding box center [333, 228] width 526 height 392
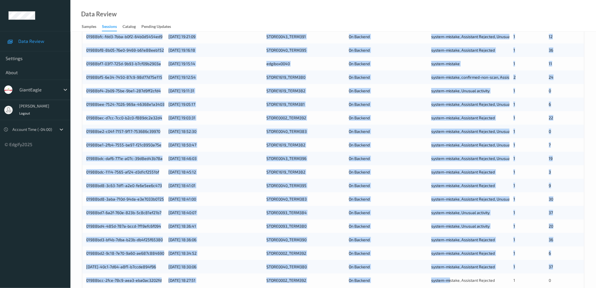
scroll to position [136, 0]
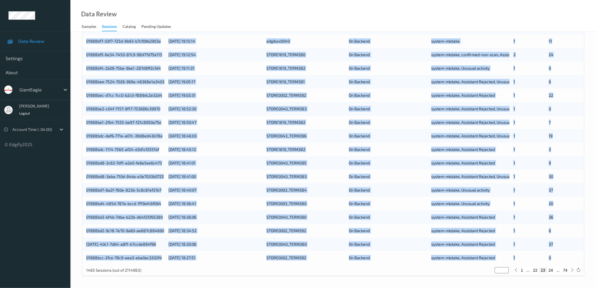
drag, startPoint x: 81, startPoint y: 137, endPoint x: 562, endPoint y: 257, distance: 495.8
click at [562, 257] on div "Devices Devices Storage Devices Storage Devices Clusters Clusters Sites Sites d…" at bounding box center [333, 91] width 526 height 392
click at [552, 268] on button "24" at bounding box center [551, 269] width 8 height 5
type input "**"
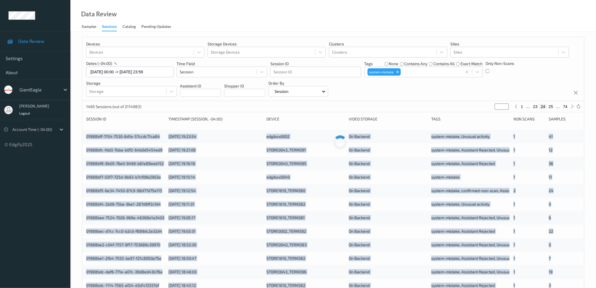
scroll to position [0, 0]
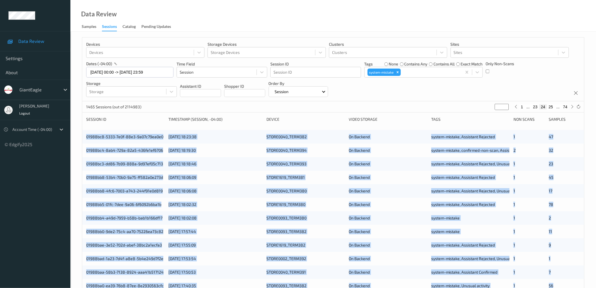
click at [76, 134] on div "Devices Devices Storage Devices Storage Devices Clusters Clusters Sites Sites d…" at bounding box center [333, 228] width 526 height 392
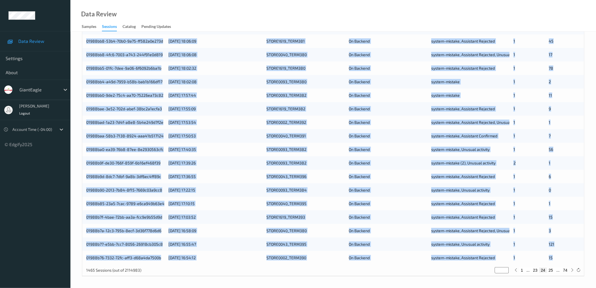
drag, startPoint x: 81, startPoint y: 136, endPoint x: 561, endPoint y: 255, distance: 494.8
click at [561, 255] on div "Devices Devices Storage Devices Storage Devices Clusters Clusters Sites Sites d…" at bounding box center [333, 91] width 526 height 392
click at [550, 267] on button "25" at bounding box center [551, 269] width 8 height 5
type input "**"
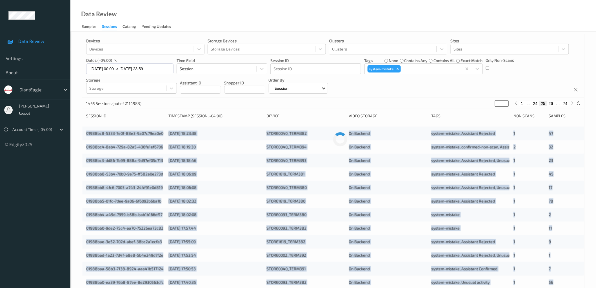
scroll to position [0, 0]
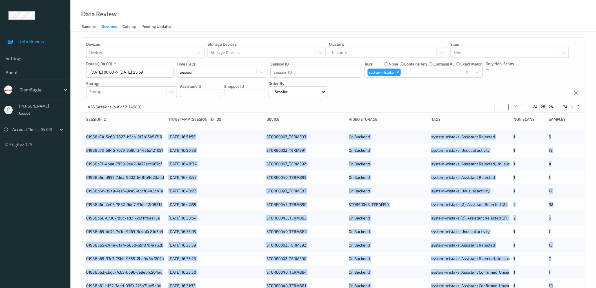
click at [81, 133] on div "Devices Devices Storage Devices Storage Devices Clusters Clusters Sites Sites d…" at bounding box center [333, 228] width 526 height 392
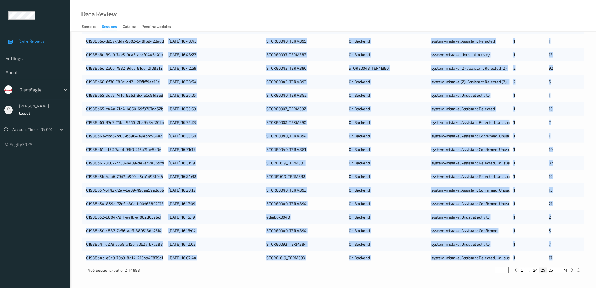
drag, startPoint x: 81, startPoint y: 136, endPoint x: 567, endPoint y: 256, distance: 500.4
click at [567, 256] on div "Devices Devices Storage Devices Storage Devices Clusters Clusters Sites Sites d…" at bounding box center [333, 91] width 526 height 392
click at [551, 270] on button "26" at bounding box center [551, 269] width 8 height 5
type input "**"
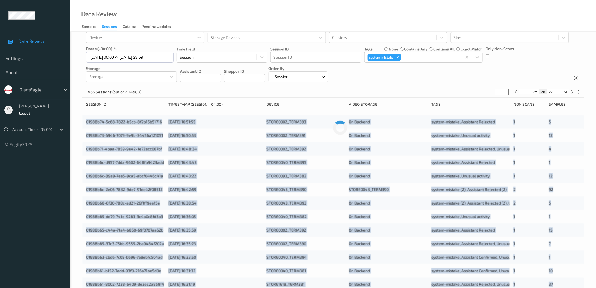
scroll to position [0, 0]
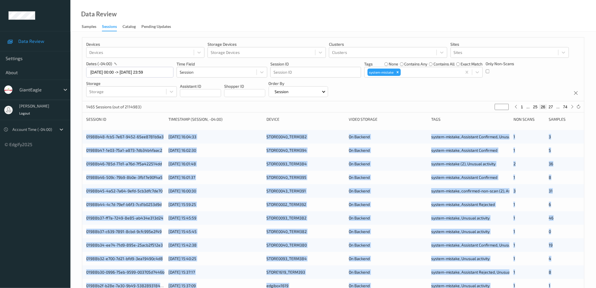
click at [72, 132] on div "Devices Devices Storage Devices Storage Devices Clusters Clusters Sites Sites d…" at bounding box center [333, 228] width 526 height 392
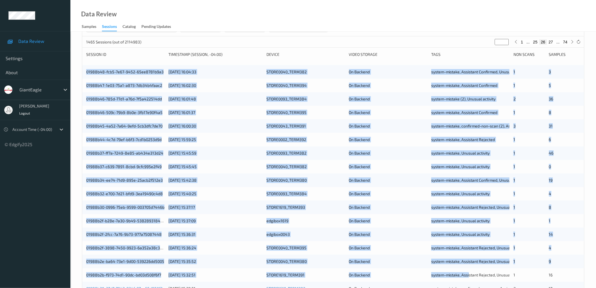
scroll to position [136, 0]
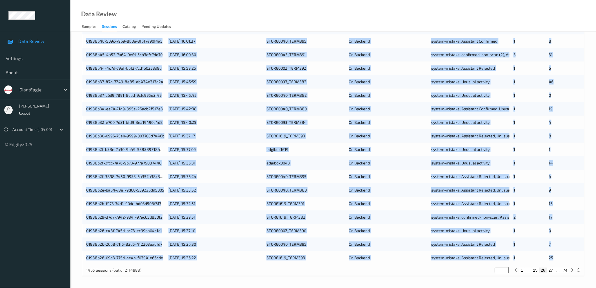
drag, startPoint x: 92, startPoint y: 141, endPoint x: 571, endPoint y: 257, distance: 492.0
click at [571, 257] on div "01988b48-fcb5-7e67-9452-65ee8781b9a3 08/08/2025 16:04:33 STORE0040_TERM382 On B…" at bounding box center [333, 129] width 502 height 270
click at [553, 270] on button "27" at bounding box center [551, 269] width 8 height 5
type input "**"
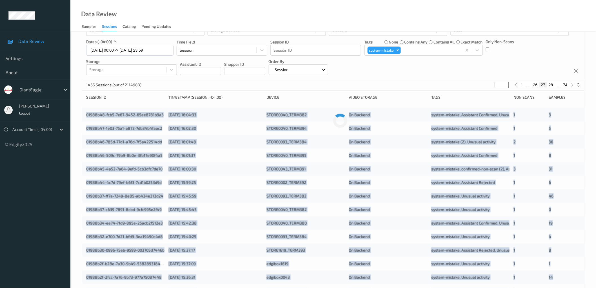
scroll to position [0, 0]
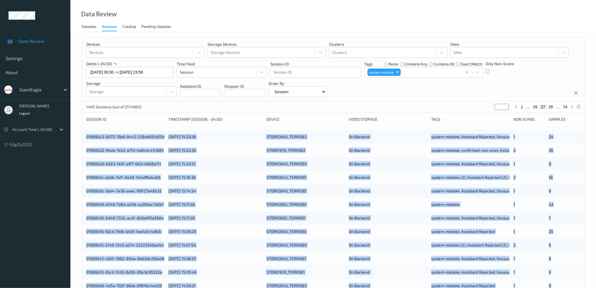
click at [78, 139] on div "Devices Devices Storage Devices Storage Devices Clusters Clusters Sites Sites d…" at bounding box center [333, 228] width 526 height 392
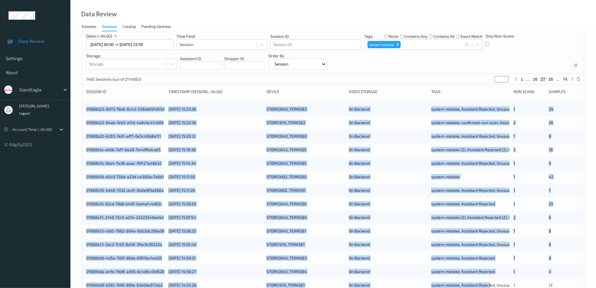
scroll to position [136, 0]
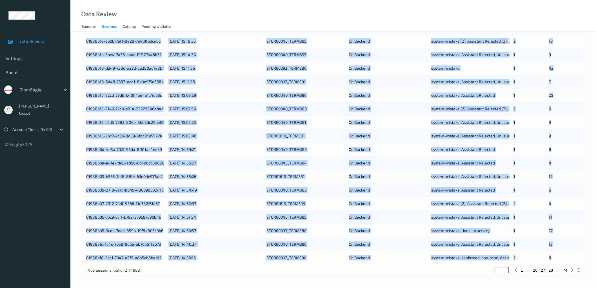
drag, startPoint x: 80, startPoint y: 133, endPoint x: 565, endPoint y: 257, distance: 500.6
click at [565, 257] on div "Devices Devices Storage Devices Storage Devices Clusters Clusters Sites Sites d…" at bounding box center [333, 91] width 526 height 392
click at [552, 269] on button "28" at bounding box center [551, 269] width 8 height 5
type input "**"
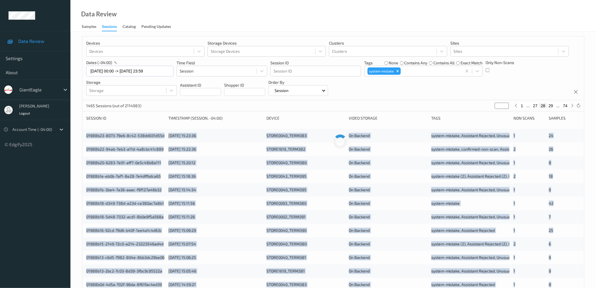
scroll to position [0, 0]
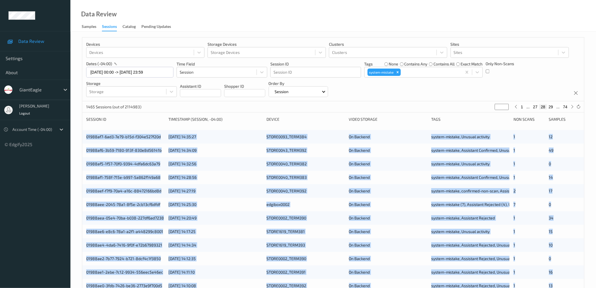
click at [73, 129] on div "Devices Devices Storage Devices Storage Devices Clusters Clusters Sites Sites d…" at bounding box center [333, 228] width 526 height 392
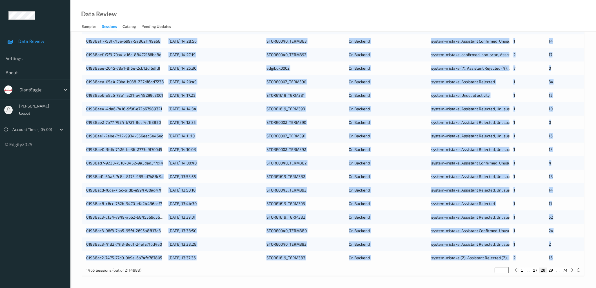
drag, startPoint x: 83, startPoint y: 136, endPoint x: 558, endPoint y: 254, distance: 489.7
click at [558, 254] on div "01988af7-6ad3-7e79-b15d-f304e527f20d 08/08/2025 14:35:27 STORE0093_TERM384 On B…" at bounding box center [333, 129] width 502 height 270
click at [550, 270] on button "29" at bounding box center [551, 269] width 8 height 5
type input "**"
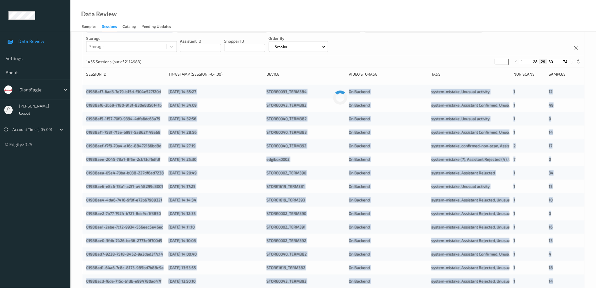
scroll to position [0, 0]
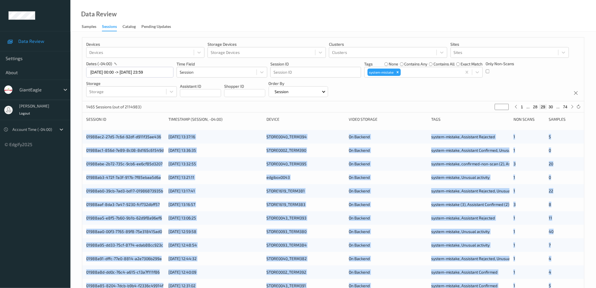
click at [77, 132] on div "Devices Devices Storage Devices Storage Devices Clusters Clusters Sites Sites d…" at bounding box center [333, 228] width 526 height 392
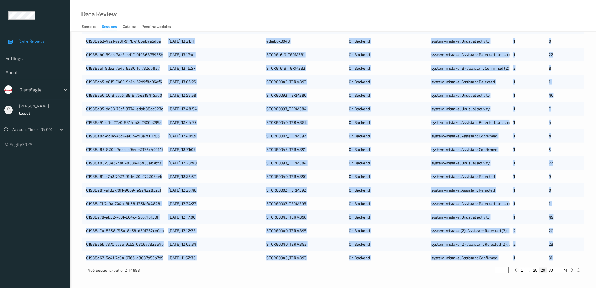
drag, startPoint x: 84, startPoint y: 136, endPoint x: 561, endPoint y: 255, distance: 491.8
click at [561, 255] on div "01988ac2-27d5-7c6d-92df-d911f35ae436 08/08/2025 13:37:16 STORE0040_TERM394 On B…" at bounding box center [333, 129] width 502 height 270
click at [552, 270] on button "30" at bounding box center [551, 269] width 8 height 5
type input "**"
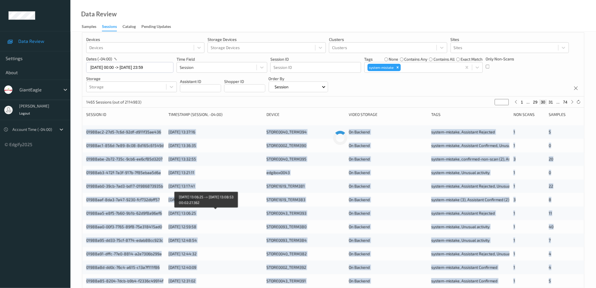
scroll to position [0, 0]
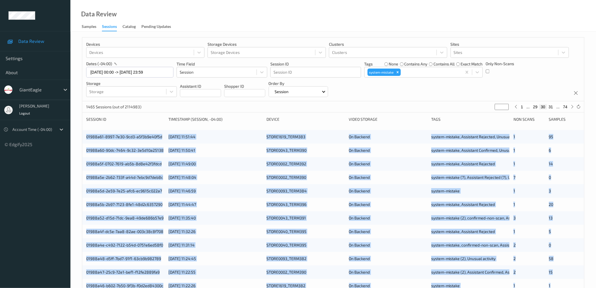
click at [78, 131] on div "Devices Devices Storage Devices Storage Devices Clusters Clusters Sites Sites d…" at bounding box center [333, 228] width 526 height 392
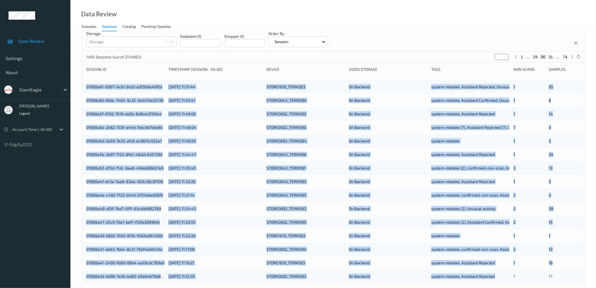
scroll to position [136, 0]
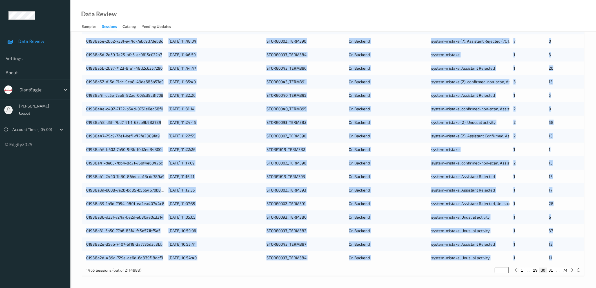
drag, startPoint x: 85, startPoint y: 139, endPoint x: 560, endPoint y: 257, distance: 489.0
click at [560, 257] on div "01988a61-8997-7e30-9cd3-a5f3b9e40f5d 08/08/2025 11:51:44 STORE1619_TERM383 On B…" at bounding box center [333, 129] width 502 height 270
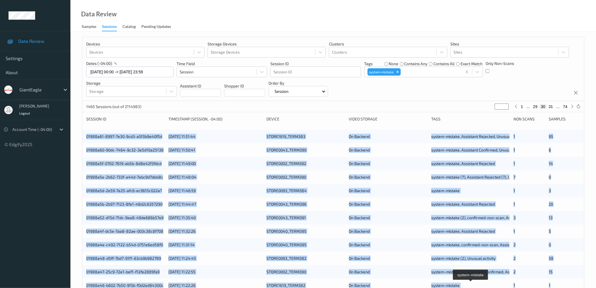
scroll to position [0, 0]
click at [75, 217] on div "Devices Devices Storage Devices Storage Devices Clusters Clusters Sites Sites d…" at bounding box center [333, 228] width 526 height 392
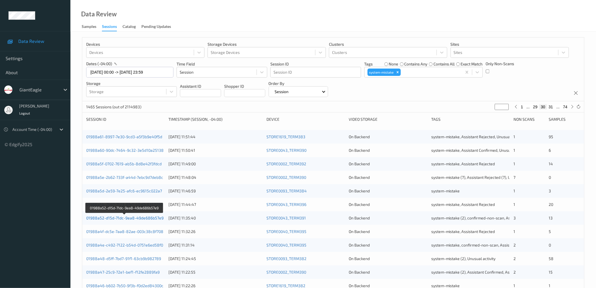
click at [114, 217] on link "01988a52-d15d-71dc-9ea8-49de686b57e9" at bounding box center [124, 217] width 77 height 5
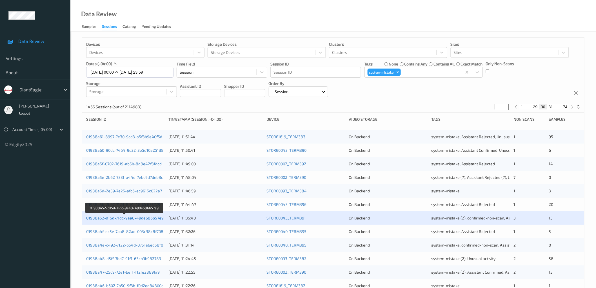
click at [130, 219] on link "01988a52-d15d-71dc-9ea8-49de686b57e9" at bounding box center [124, 217] width 77 height 5
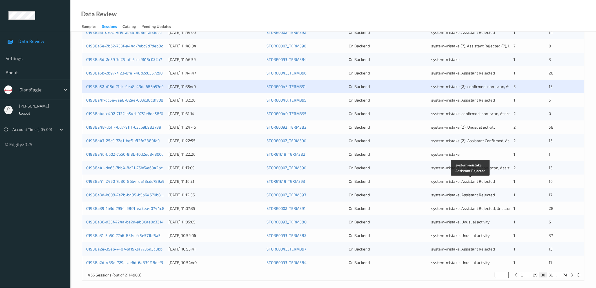
scroll to position [136, 0]
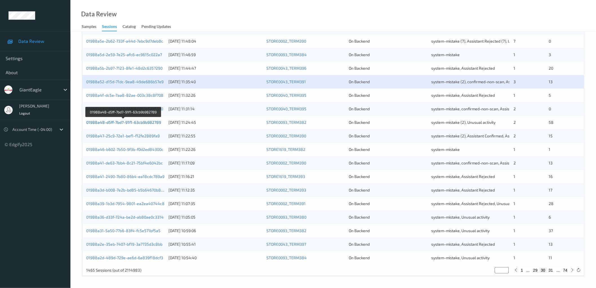
click at [145, 122] on link "01988a48-d5ff-7bd7-91f1-63cb9b982789" at bounding box center [123, 122] width 75 height 5
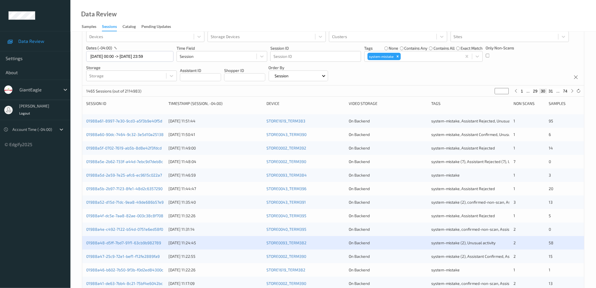
scroll to position [0, 0]
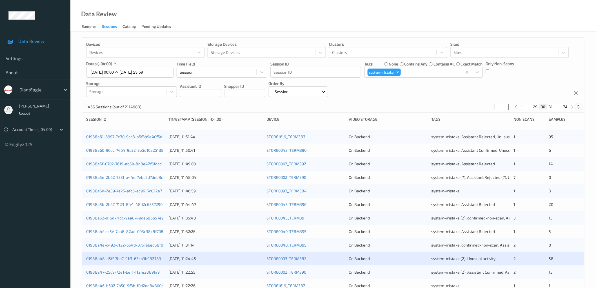
click at [579, 106] on icon at bounding box center [579, 107] width 4 height 4
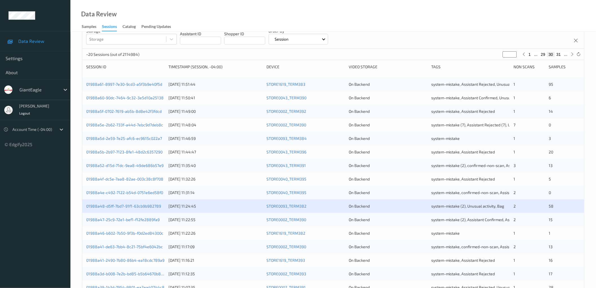
scroll to position [83, 0]
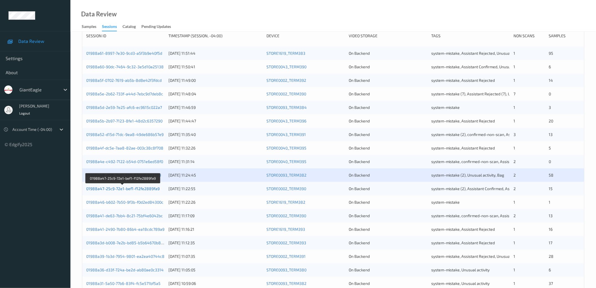
click at [134, 188] on link "01988a47-25c9-72e1-bef1-f12fe2889fa9" at bounding box center [123, 188] width 74 height 5
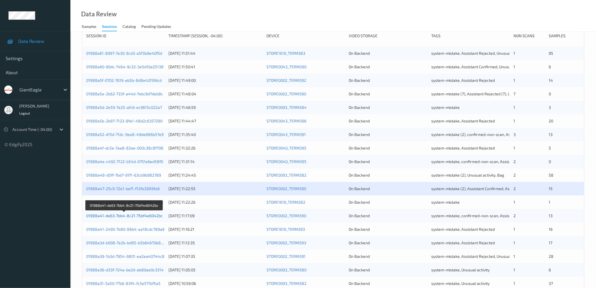
click at [154, 215] on link "01988a41-de63-7bb4-8c21-75bf4e6042bc" at bounding box center [124, 215] width 77 height 5
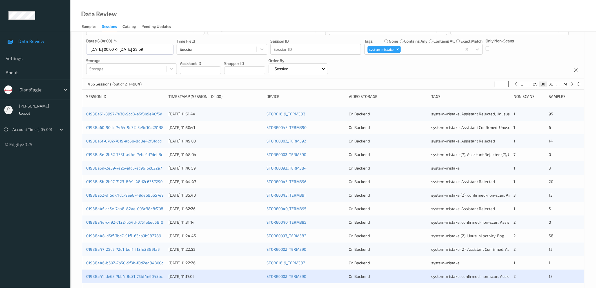
scroll to position [0, 0]
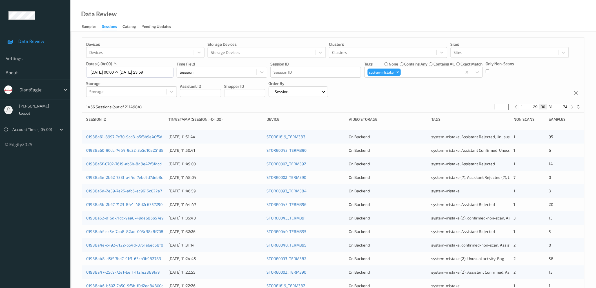
click at [431, 86] on div "Devices Devices Storage Devices Storage Devices Clusters Clusters Sites Sites d…" at bounding box center [333, 69] width 502 height 64
click at [412, 21] on div "Data Review Samples Sessions Catalog Pending Updates" at bounding box center [333, 16] width 526 height 32
click at [460, 92] on div "Devices Devices Storage Devices Storage Devices Clusters Clusters Sites Sites d…" at bounding box center [333, 69] width 502 height 64
click at [523, 106] on button "1" at bounding box center [522, 106] width 6 height 5
type input "*"
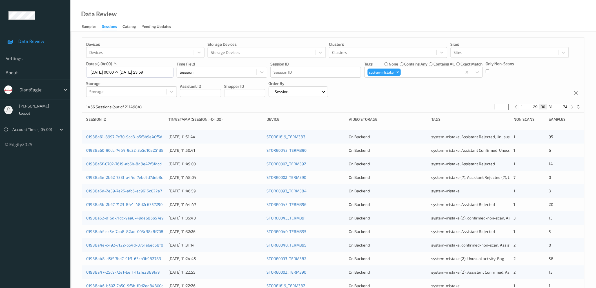
type input "*"
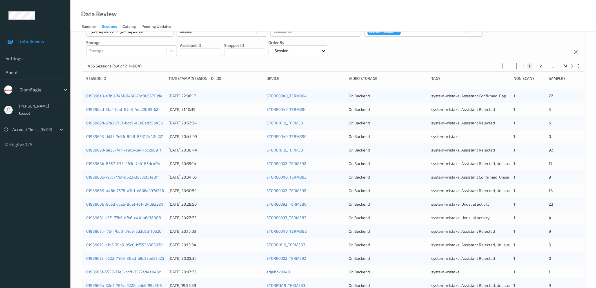
scroll to position [41, 0]
click at [158, 96] on link "019896e0-e3b0-746f-9460-7bc3065710d4" at bounding box center [124, 95] width 76 height 5
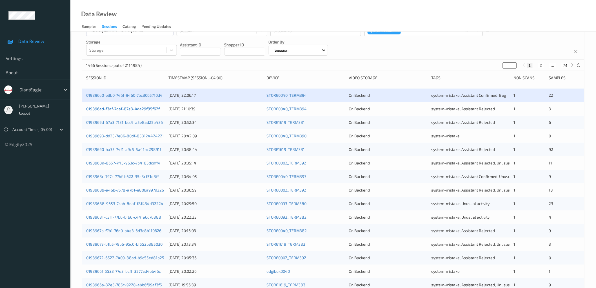
click at [151, 107] on link "019896ad-f3af-7daf-87e3-4da29f85f62f" at bounding box center [123, 108] width 74 height 5
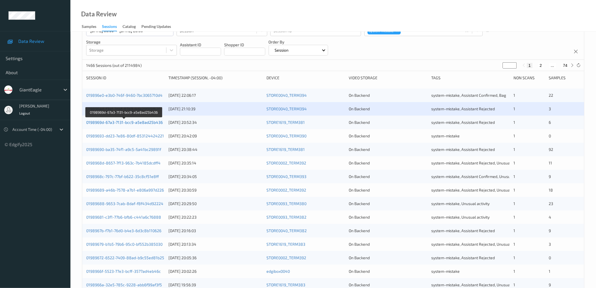
click at [150, 122] on link "0198969d-67a3-7131-bcc9-a5e8ad25b436" at bounding box center [124, 122] width 77 height 5
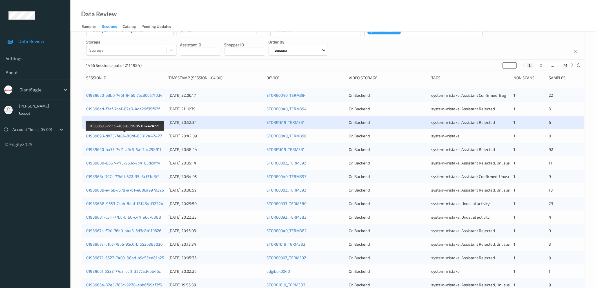
click at [148, 137] on link "01989693-dd23-7e86-80df-853124424221" at bounding box center [125, 135] width 78 height 5
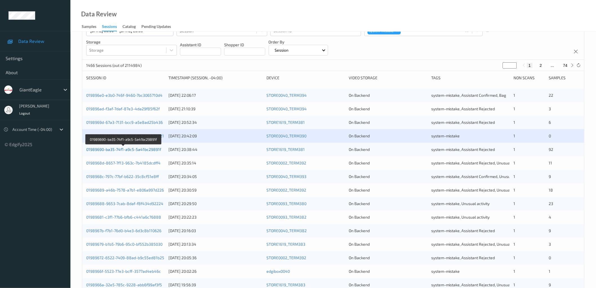
click at [149, 151] on link "01989690-ba35-74f1-a9c5-5a41bc29891f" at bounding box center [123, 149] width 75 height 5
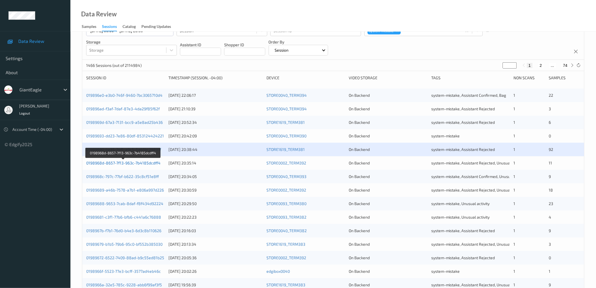
click at [149, 162] on link "0198968d-8657-7f13-963c-7b4185dcdff4" at bounding box center [123, 162] width 74 height 5
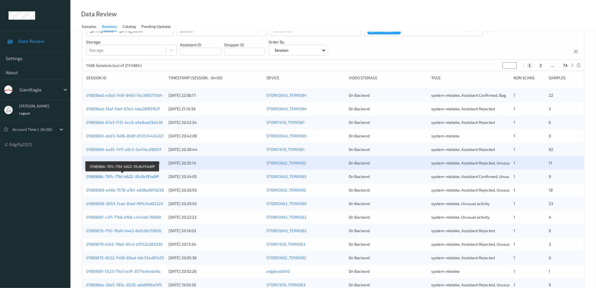
click at [149, 176] on link "0198968c-797c-77bf-b622-35c8cf51e8ff" at bounding box center [122, 176] width 73 height 5
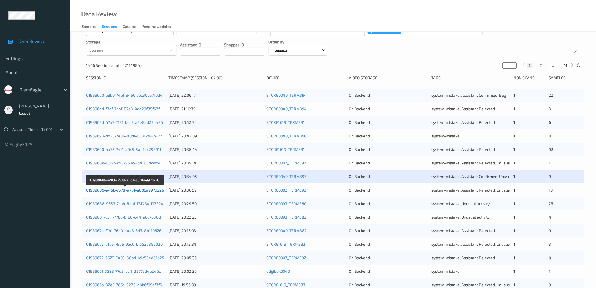
click at [149, 190] on link "01989689-a46b-7578-a7b1-e806a997d226" at bounding box center [125, 189] width 78 height 5
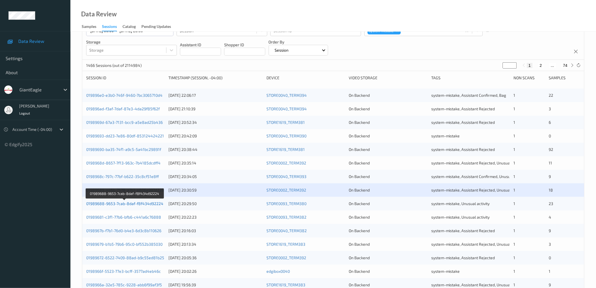
click at [148, 204] on link "01989688-9653-7cab-8daf-f8f434d92224" at bounding box center [124, 203] width 77 height 5
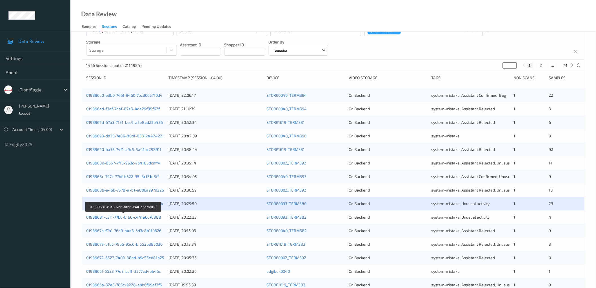
click at [148, 216] on link "01989681-c3f1-77b6-bfb6-c441a6c76888" at bounding box center [123, 216] width 75 height 5
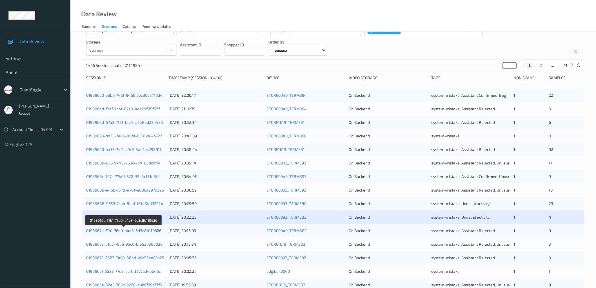
click at [148, 230] on link "0198967b-f7b1-76d0-b4e3-6d3c8b110626" at bounding box center [123, 230] width 75 height 5
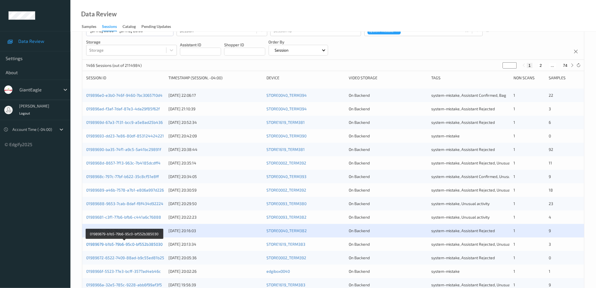
click at [146, 243] on link "01989679-b1b5-79b6-95c0-bf552b385030" at bounding box center [124, 243] width 76 height 5
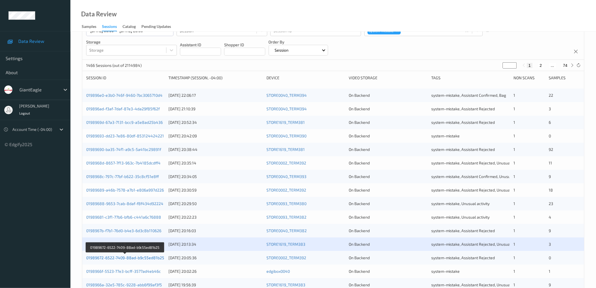
click at [147, 257] on link "01989672-6522-7409-88ad-b9c55ed81b25" at bounding box center [125, 257] width 78 height 5
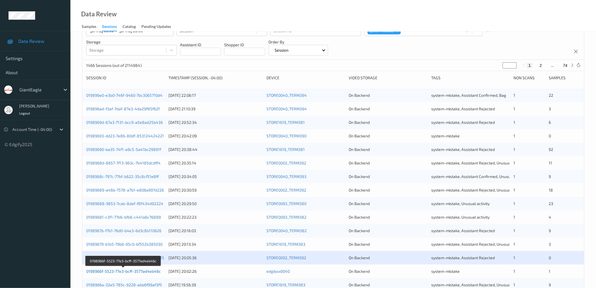
click at [145, 272] on link "0198966f-5523-77e3-bcff-3577ad4eb46c" at bounding box center [123, 270] width 75 height 5
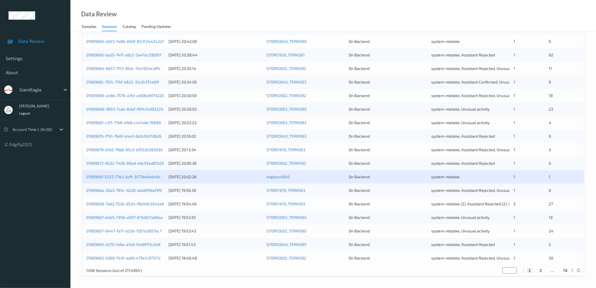
scroll to position [136, 0]
click at [157, 189] on link "0198966a-32e5-785c-9228-abb6f99af3f5" at bounding box center [124, 189] width 76 height 5
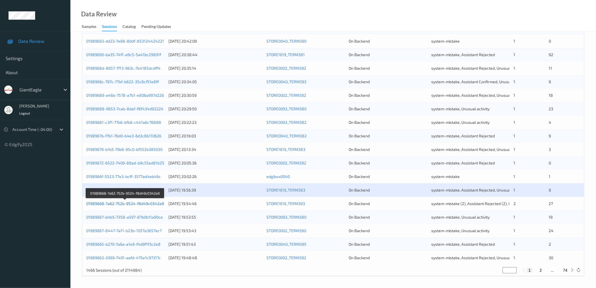
click at [156, 203] on link "01989668-7a62-752b-9524-f8d49c0342a9" at bounding box center [125, 203] width 78 height 5
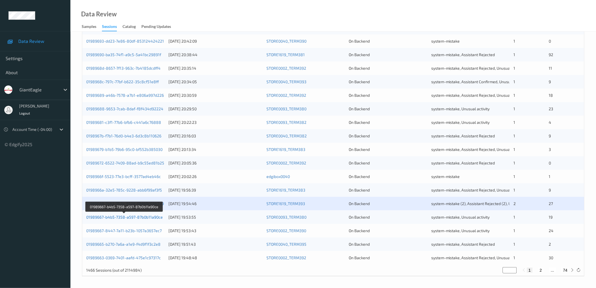
click at [156, 217] on link "01989667-b4b5-7358-a597-87b0b11a90ce" at bounding box center [124, 216] width 77 height 5
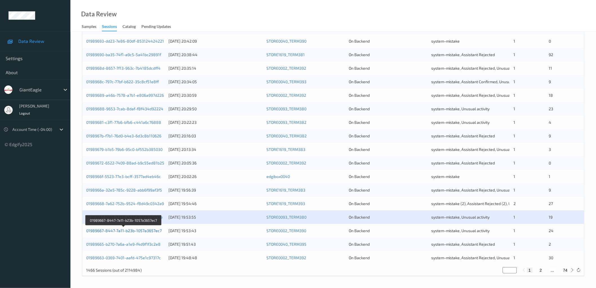
click at [156, 230] on link "01989667-8447-7a11-b23b-1057a3657ec7" at bounding box center [124, 230] width 76 height 5
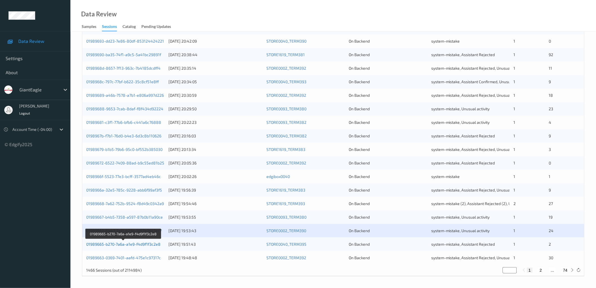
click at [153, 246] on link "01989665-b270-7a6a-a1e9-f4d9f1f3c2e8" at bounding box center [123, 243] width 74 height 5
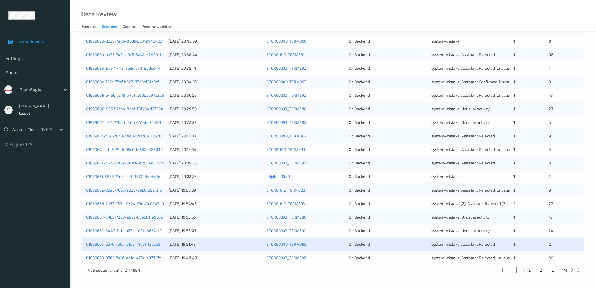
click at [153, 257] on link "01989663-0369-7401-aafd-475e1c97317c" at bounding box center [123, 257] width 75 height 5
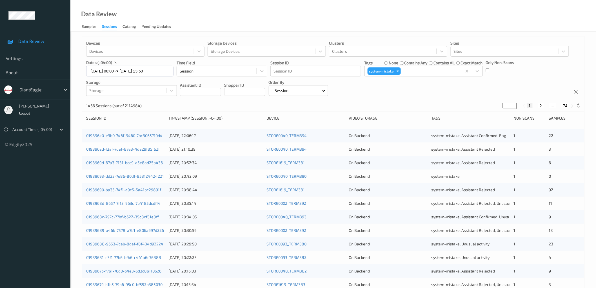
scroll to position [0, 0]
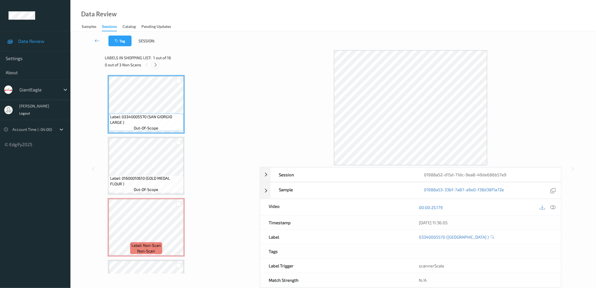
click at [153, 63] on icon at bounding box center [155, 64] width 5 height 5
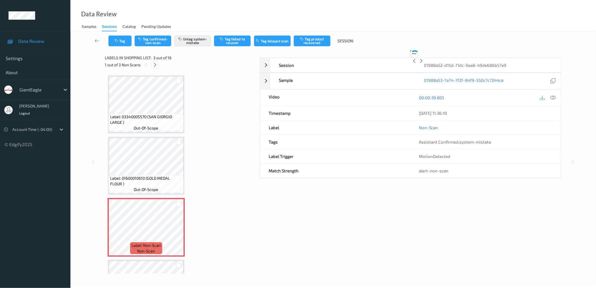
scroll to position [64, 0]
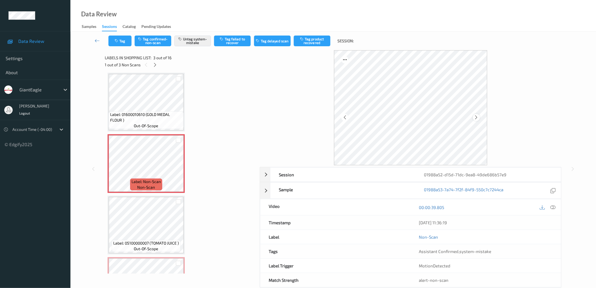
click at [477, 117] on icon at bounding box center [476, 117] width 5 height 5
click at [155, 65] on icon at bounding box center [155, 64] width 5 height 5
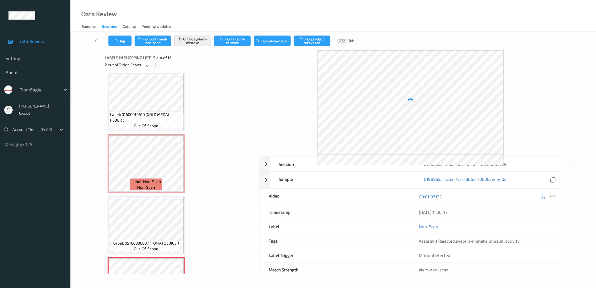
scroll to position [186, 0]
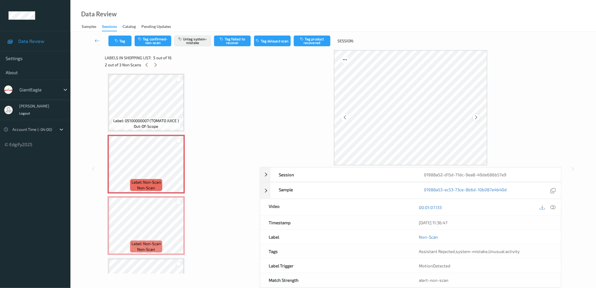
click at [474, 117] on icon at bounding box center [476, 117] width 5 height 5
click at [158, 64] on icon at bounding box center [155, 64] width 5 height 5
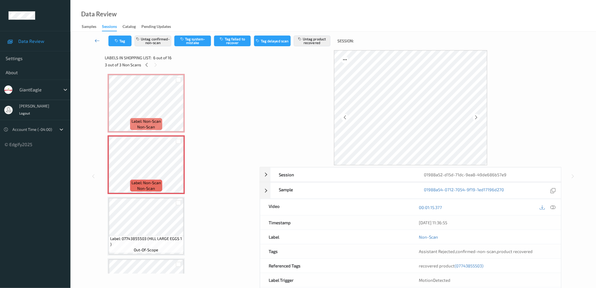
click at [92, 41] on link at bounding box center [97, 40] width 23 height 11
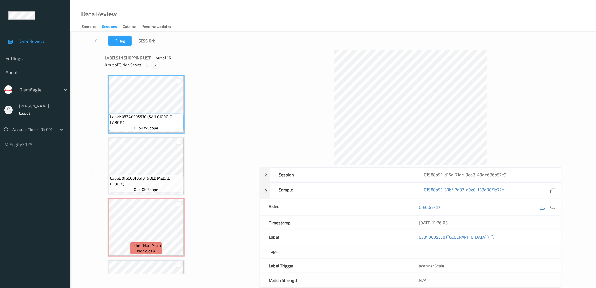
click at [157, 66] on icon at bounding box center [155, 64] width 5 height 5
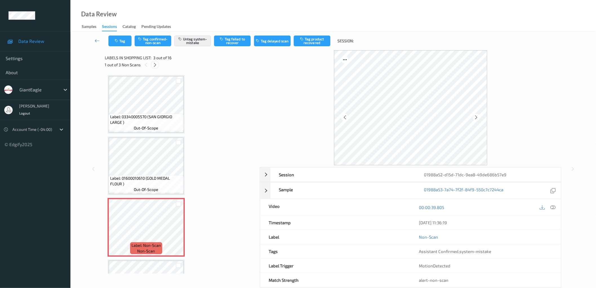
scroll to position [64, 0]
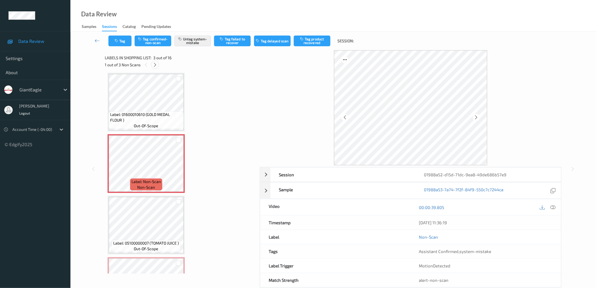
click at [157, 65] on icon at bounding box center [155, 64] width 5 height 5
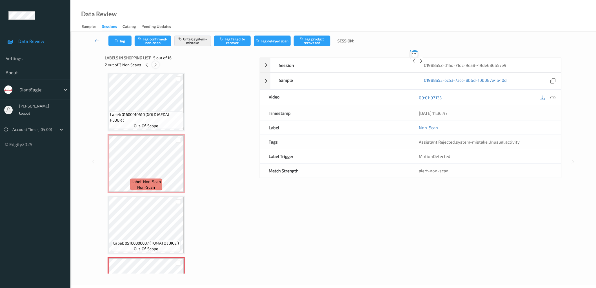
scroll to position [186, 0]
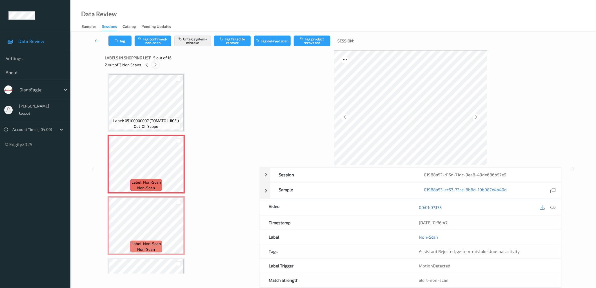
click at [157, 66] on icon at bounding box center [155, 64] width 5 height 5
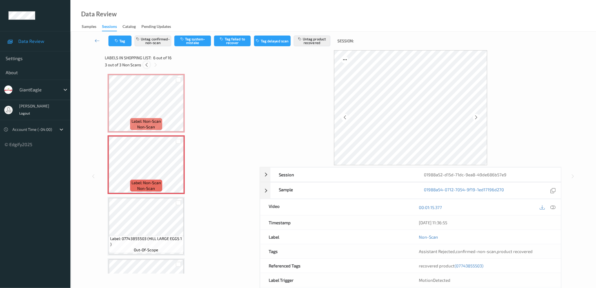
click at [146, 66] on icon at bounding box center [146, 64] width 5 height 5
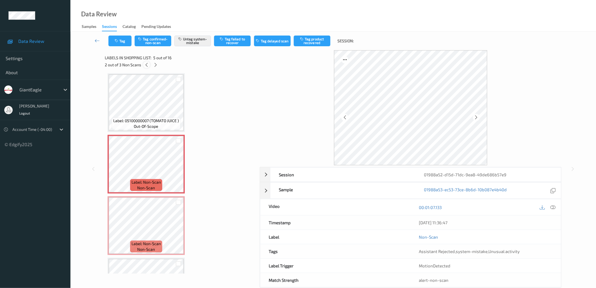
click at [146, 66] on icon at bounding box center [146, 64] width 5 height 5
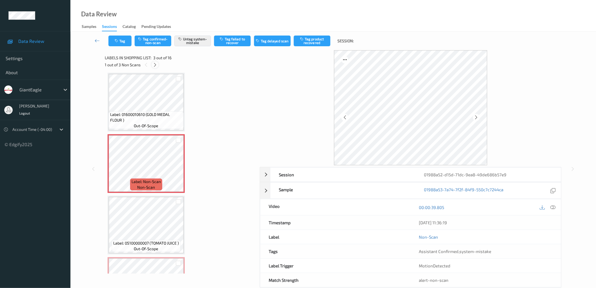
click at [156, 62] on div at bounding box center [155, 64] width 7 height 7
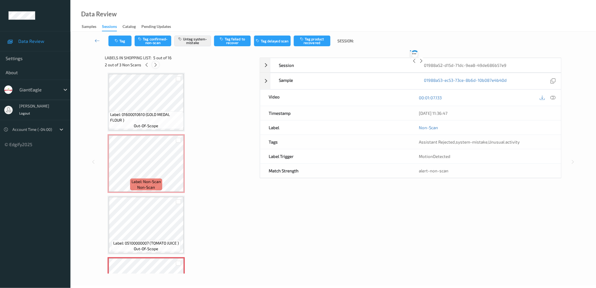
scroll to position [186, 0]
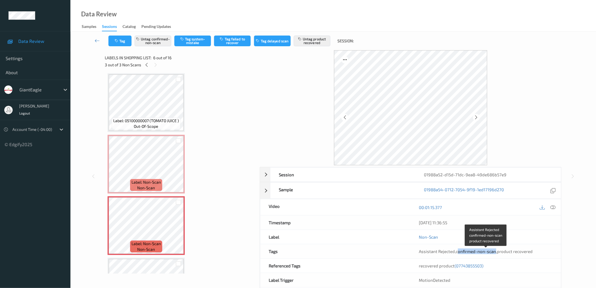
drag, startPoint x: 457, startPoint y: 249, endPoint x: 495, endPoint y: 250, distance: 38.3
click at [495, 250] on span "Assistant Rejected , confirmed-non-scan , product recovered" at bounding box center [476, 250] width 114 height 5
click at [474, 252] on span "confirmed-non-scan" at bounding box center [476, 250] width 40 height 5
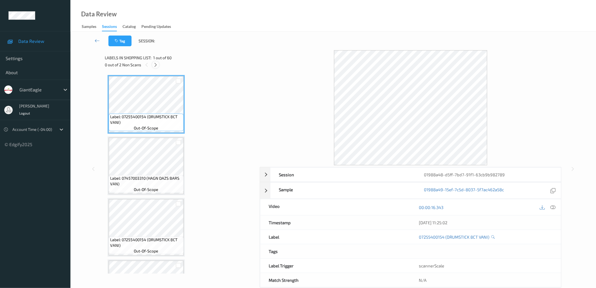
click at [157, 65] on icon at bounding box center [155, 64] width 5 height 5
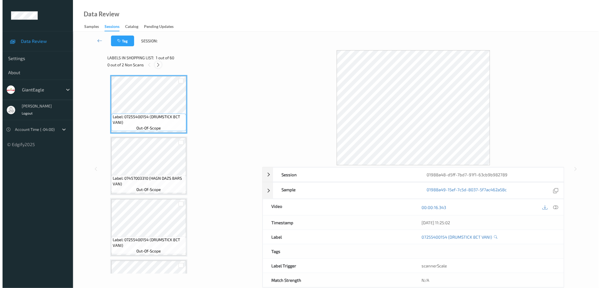
scroll to position [857, 0]
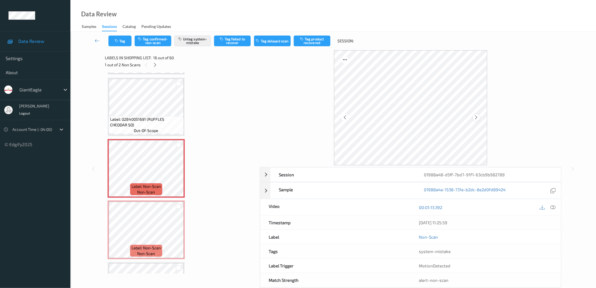
click at [477, 116] on icon at bounding box center [476, 117] width 5 height 5
click at [128, 38] on button "Tag" at bounding box center [119, 40] width 23 height 11
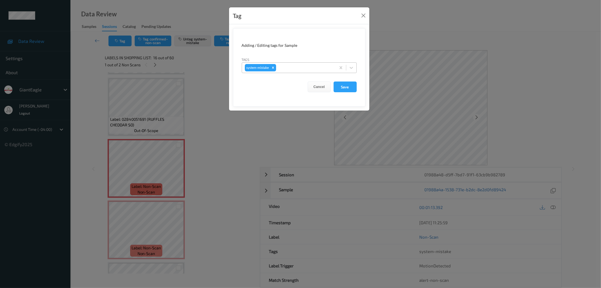
click at [292, 68] on div at bounding box center [305, 67] width 56 height 7
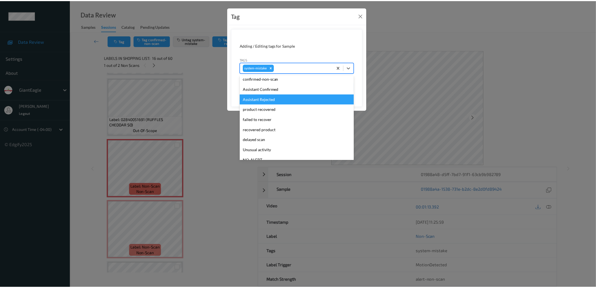
scroll to position [59, 0]
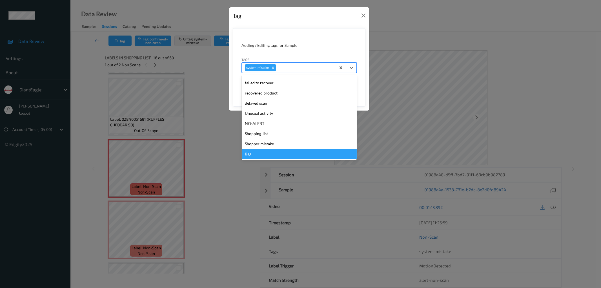
click at [270, 151] on div "Bag" at bounding box center [299, 154] width 115 height 10
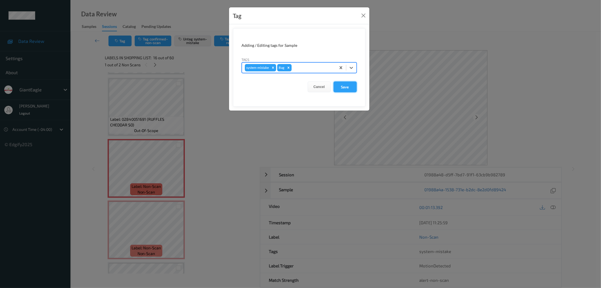
click at [344, 83] on button "Save" at bounding box center [345, 86] width 23 height 11
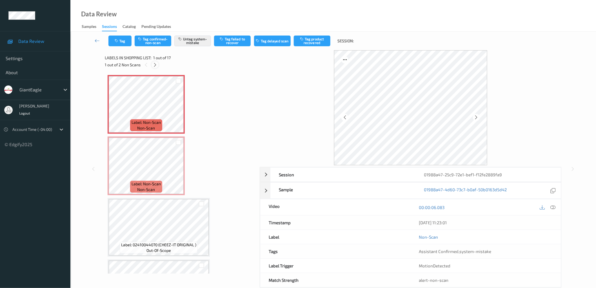
click at [153, 67] on icon at bounding box center [155, 64] width 5 height 5
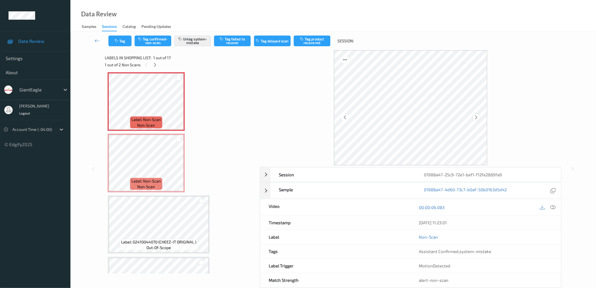
click at [474, 119] on icon at bounding box center [476, 117] width 5 height 5
click at [475, 119] on icon at bounding box center [476, 117] width 5 height 5
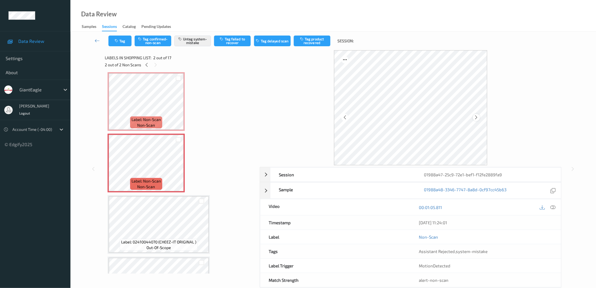
click at [477, 118] on icon at bounding box center [476, 117] width 5 height 5
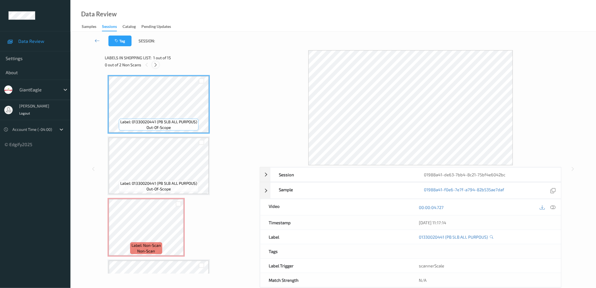
click at [156, 66] on icon at bounding box center [155, 64] width 5 height 5
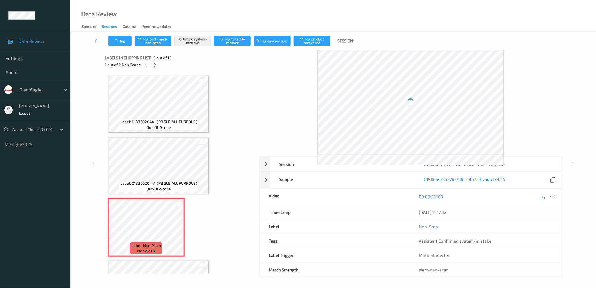
scroll to position [64, 0]
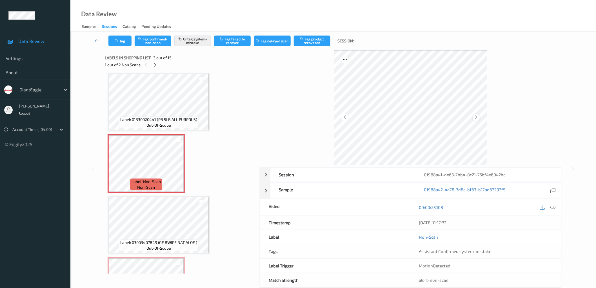
click at [475, 117] on icon at bounding box center [476, 117] width 5 height 5
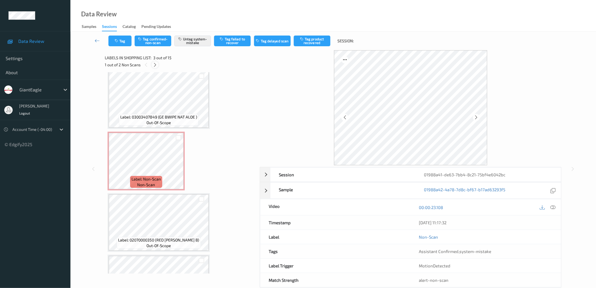
click at [153, 67] on icon at bounding box center [155, 64] width 5 height 5
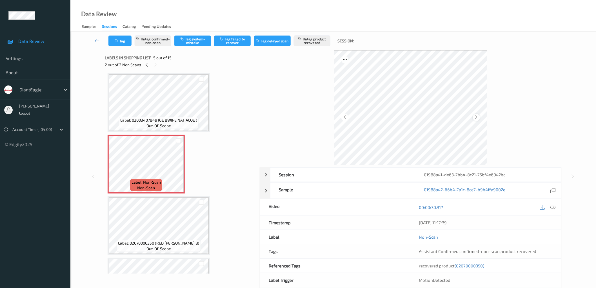
click at [475, 116] on icon at bounding box center [476, 117] width 5 height 5
drag, startPoint x: 467, startPoint y: 251, endPoint x: 498, endPoint y: 251, distance: 30.7
click at [498, 251] on span "confirmed-non-scan" at bounding box center [480, 250] width 40 height 5
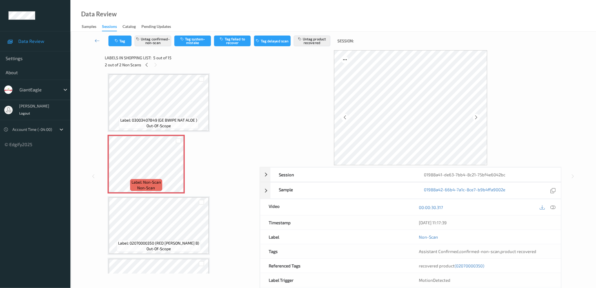
click at [510, 248] on div "Assistant Confirmed , confirmed-non-scan , product recovered" at bounding box center [486, 251] width 150 height 14
click at [458, 255] on div "Assistant Confirmed , confirmed-non-scan , product recovered" at bounding box center [486, 251] width 150 height 14
click at [481, 250] on span "confirmed-non-scan" at bounding box center [480, 250] width 40 height 5
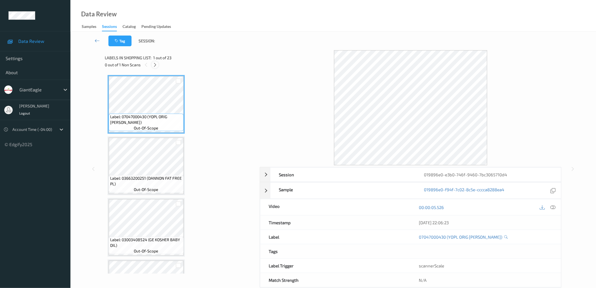
click at [156, 64] on icon at bounding box center [155, 64] width 5 height 5
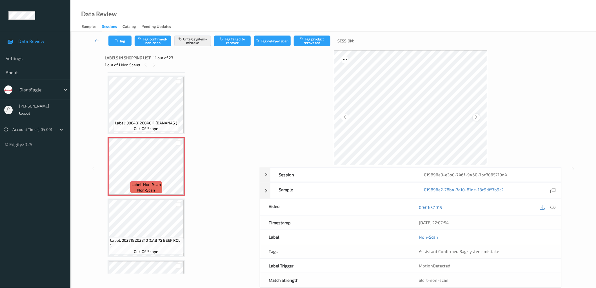
click at [476, 117] on icon at bounding box center [476, 117] width 5 height 5
click at [125, 40] on button "Tag" at bounding box center [119, 40] width 23 height 11
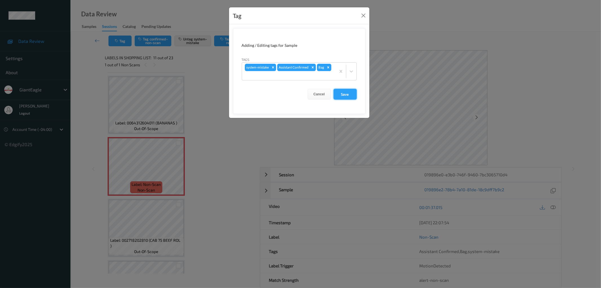
click at [345, 95] on button "Save" at bounding box center [345, 94] width 23 height 11
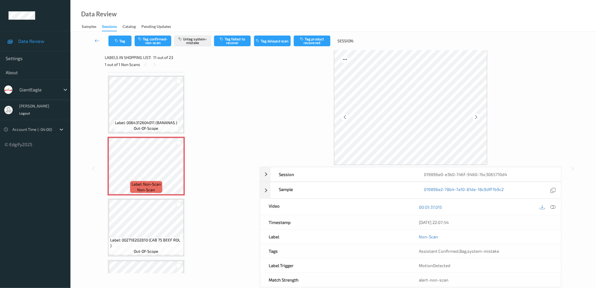
scroll to position [0, 0]
click at [216, 129] on div "Label: 07047000430 (YOPL ORIG LF STRAW) out-of-scope Label: 03663200251 (DANNON…" at bounding box center [180, 228] width 145 height 1410
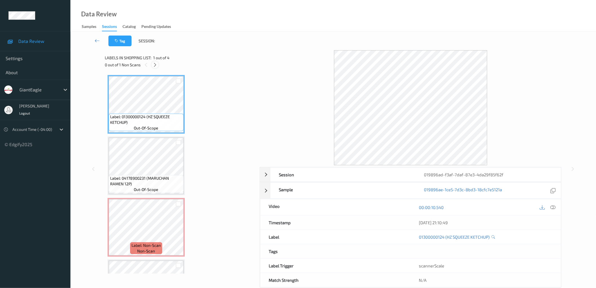
click at [155, 66] on icon at bounding box center [155, 64] width 5 height 5
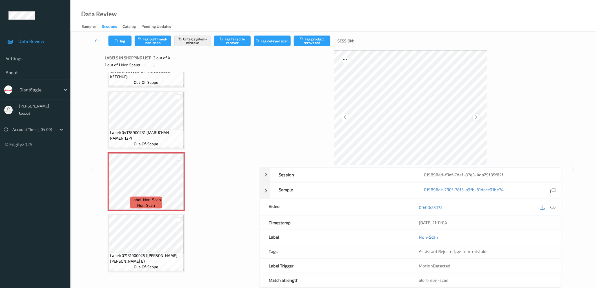
click at [477, 119] on icon at bounding box center [476, 117] width 5 height 5
click at [155, 64] on icon at bounding box center [154, 64] width 5 height 5
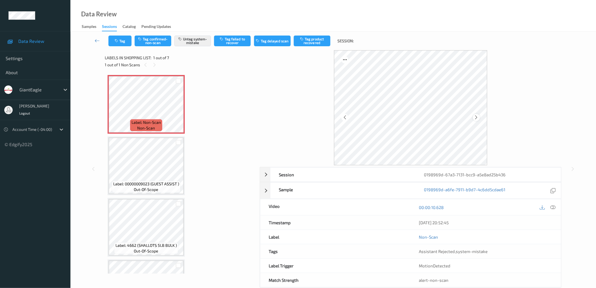
click at [477, 117] on icon at bounding box center [476, 117] width 5 height 5
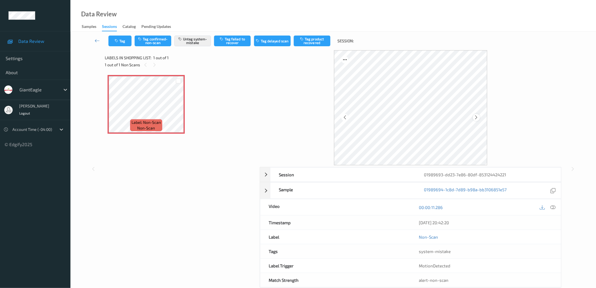
click at [477, 119] on icon at bounding box center [476, 117] width 5 height 5
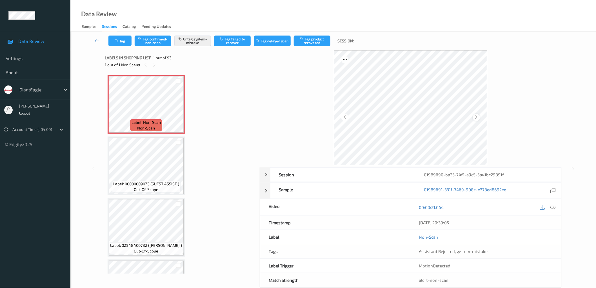
click at [478, 117] on icon at bounding box center [476, 117] width 5 height 5
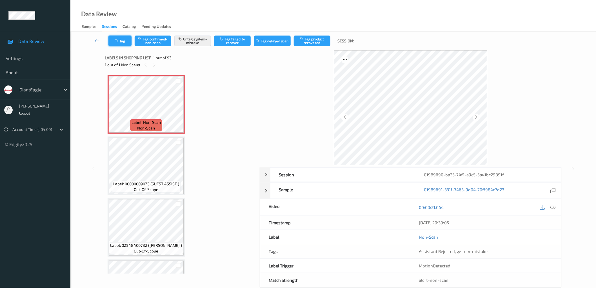
click at [122, 40] on button "Tag" at bounding box center [119, 40] width 23 height 11
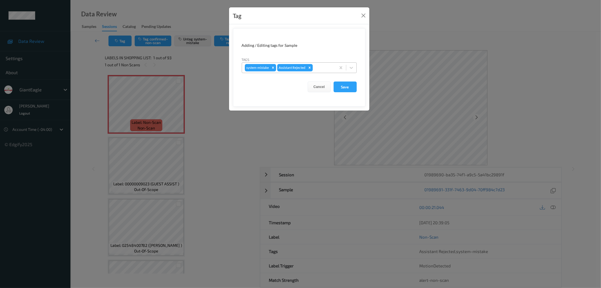
click at [320, 69] on div at bounding box center [323, 67] width 19 height 7
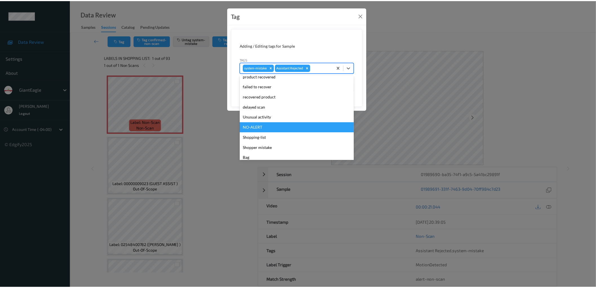
scroll to position [49, 0]
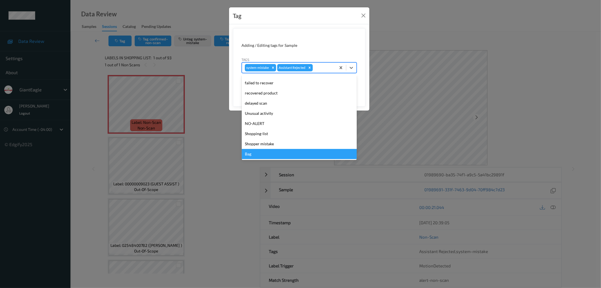
click at [264, 152] on div "Bag" at bounding box center [299, 154] width 115 height 10
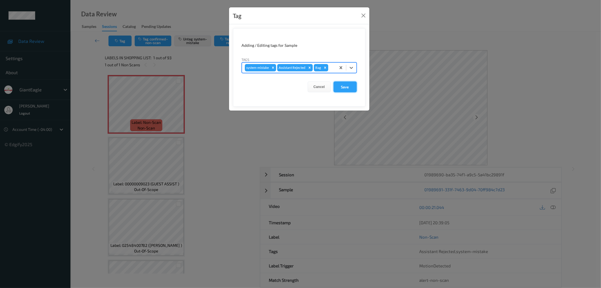
click at [350, 87] on button "Save" at bounding box center [345, 86] width 23 height 11
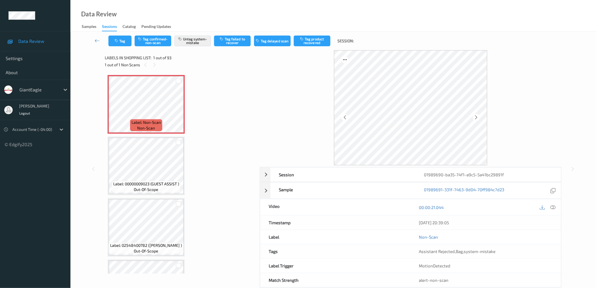
click at [153, 63] on icon at bounding box center [154, 64] width 5 height 5
click at [154, 63] on icon at bounding box center [154, 64] width 5 height 5
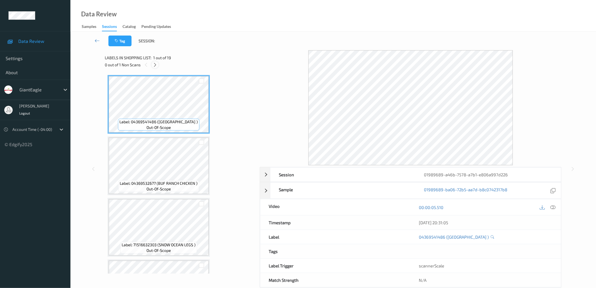
click at [156, 66] on icon at bounding box center [155, 64] width 5 height 5
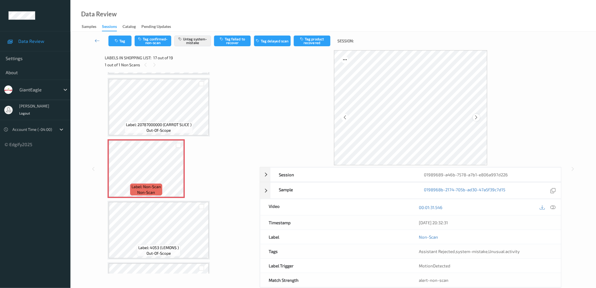
click at [478, 117] on icon at bounding box center [476, 117] width 5 height 5
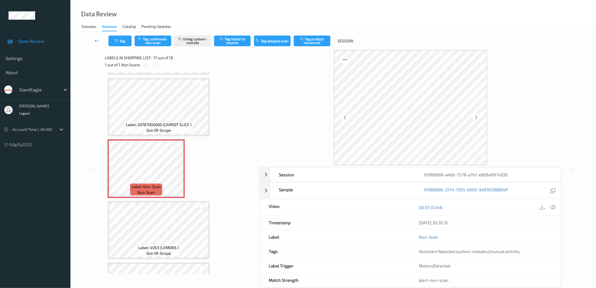
click at [478, 117] on icon at bounding box center [476, 117] width 5 height 5
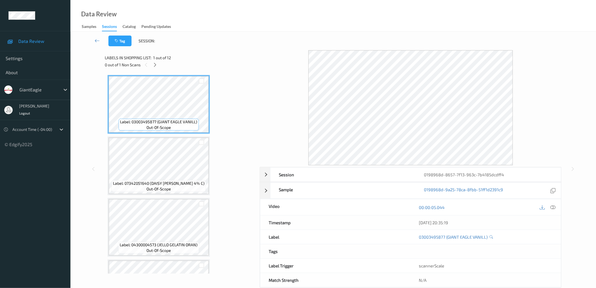
click at [217, 58] on div "Labels in shopping list: 1 out of 12" at bounding box center [180, 57] width 151 height 7
click at [158, 65] on div at bounding box center [155, 64] width 7 height 7
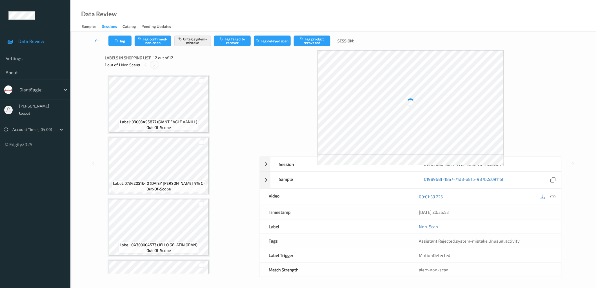
scroll to position [534, 0]
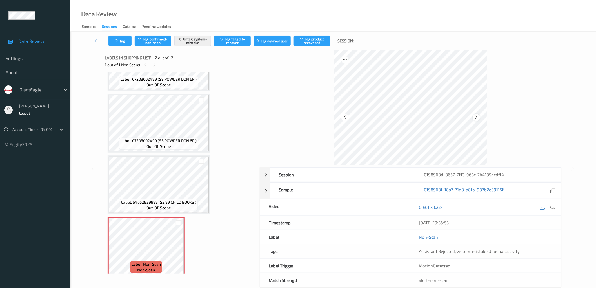
click at [477, 117] on icon at bounding box center [476, 117] width 5 height 5
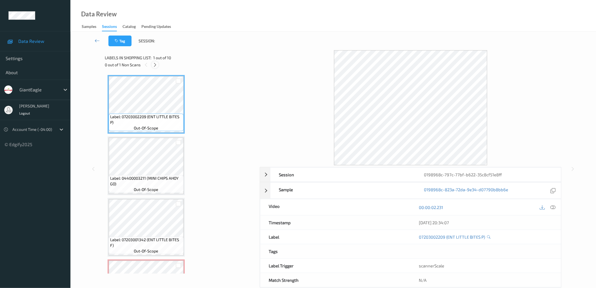
click at [155, 65] on icon at bounding box center [155, 64] width 5 height 5
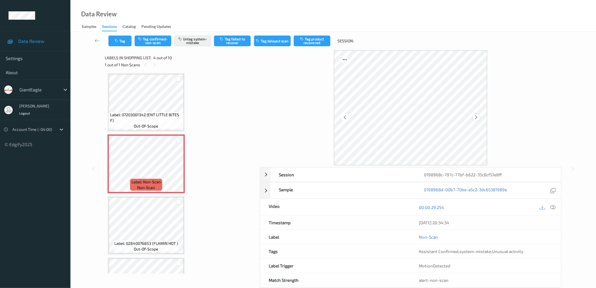
click at [477, 115] on icon at bounding box center [476, 117] width 5 height 5
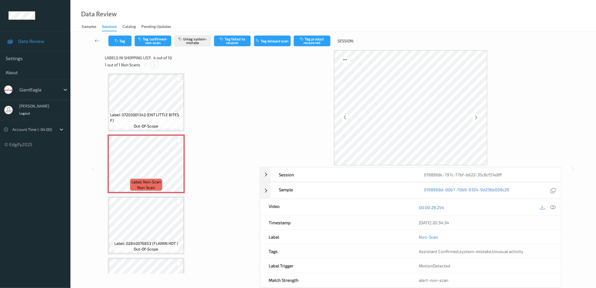
click at [155, 64] on icon at bounding box center [154, 64] width 5 height 5
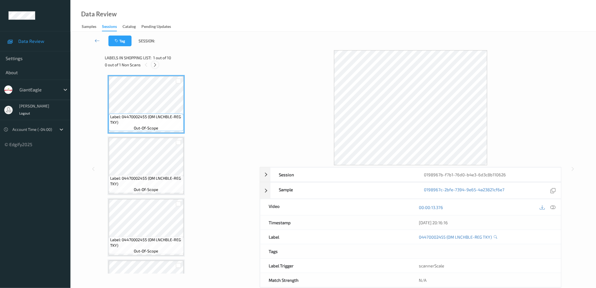
click at [156, 66] on icon at bounding box center [155, 64] width 5 height 5
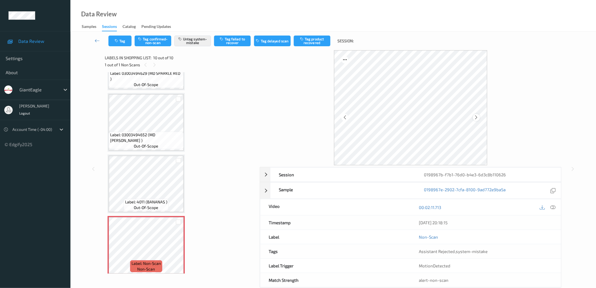
click at [478, 116] on icon at bounding box center [476, 117] width 5 height 5
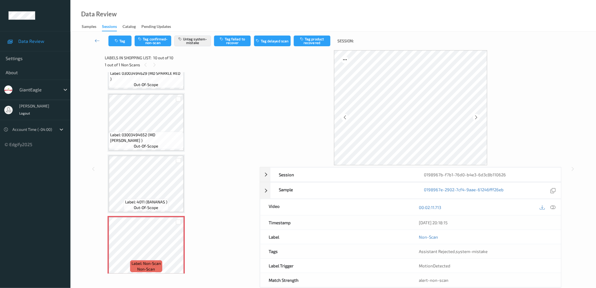
click at [478, 116] on icon at bounding box center [476, 117] width 5 height 5
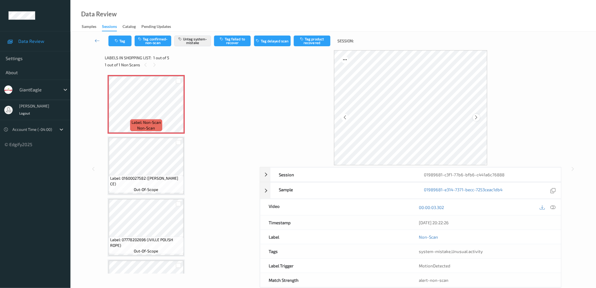
click at [475, 117] on icon at bounding box center [476, 117] width 5 height 5
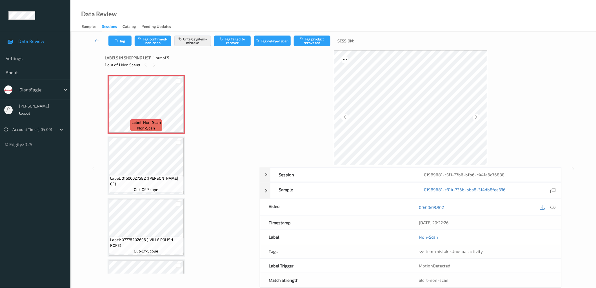
click at [475, 117] on icon at bounding box center [476, 117] width 5 height 5
click at [154, 67] on div at bounding box center [154, 64] width 7 height 7
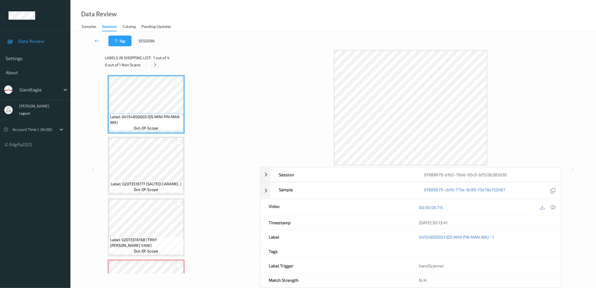
click at [156, 65] on icon at bounding box center [155, 64] width 5 height 5
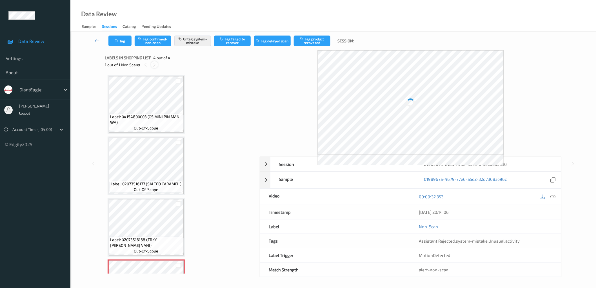
scroll to position [46, 0]
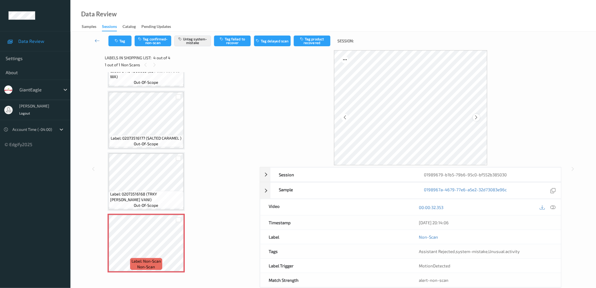
click at [477, 115] on icon at bounding box center [476, 117] width 5 height 5
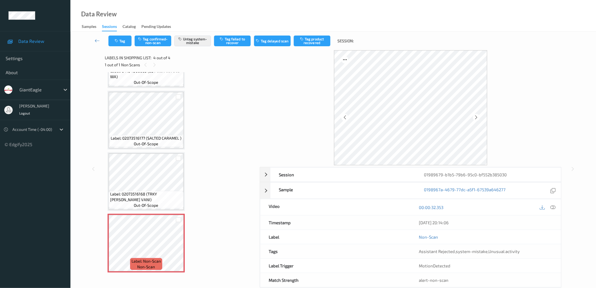
click at [477, 115] on icon at bounding box center [476, 117] width 5 height 5
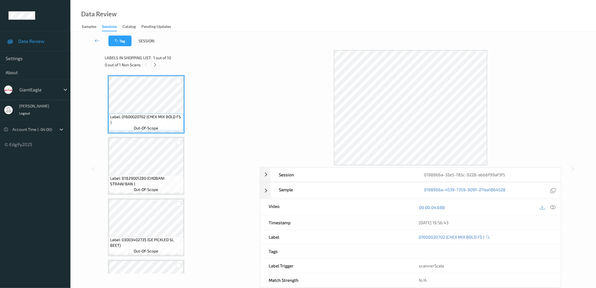
click at [156, 65] on icon at bounding box center [155, 64] width 5 height 5
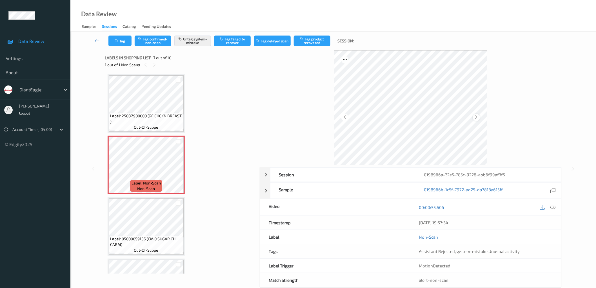
click at [476, 118] on icon at bounding box center [476, 117] width 5 height 5
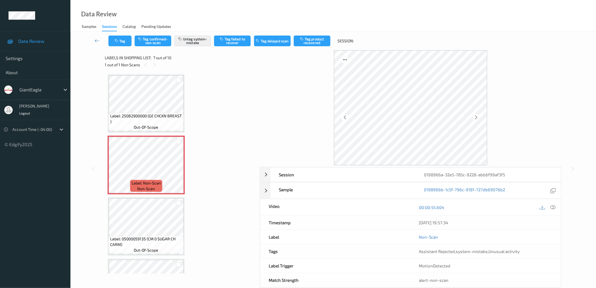
click at [476, 118] on icon at bounding box center [476, 117] width 5 height 5
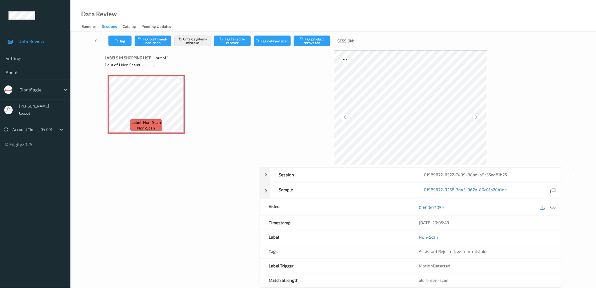
click at [476, 116] on icon at bounding box center [476, 117] width 5 height 5
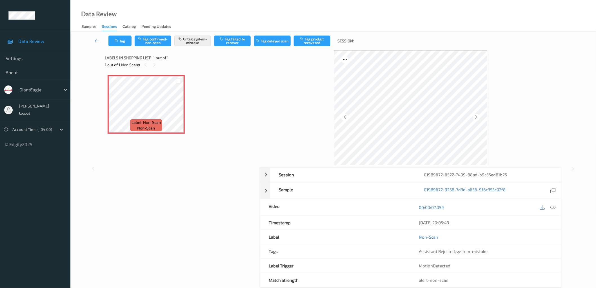
click at [476, 116] on icon at bounding box center [476, 117] width 5 height 5
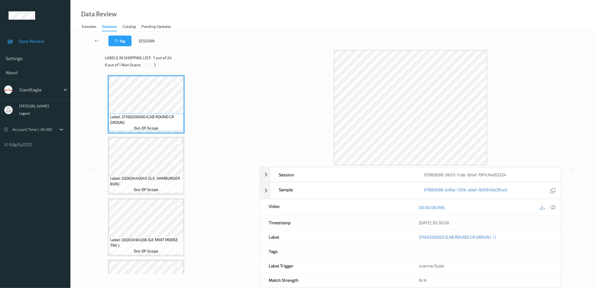
click at [156, 63] on icon at bounding box center [155, 64] width 5 height 5
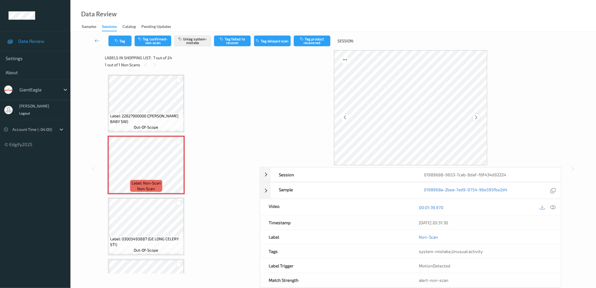
click at [475, 117] on icon at bounding box center [476, 117] width 5 height 5
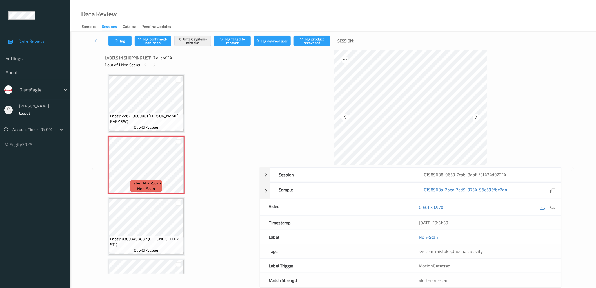
click at [475, 117] on icon at bounding box center [476, 117] width 5 height 5
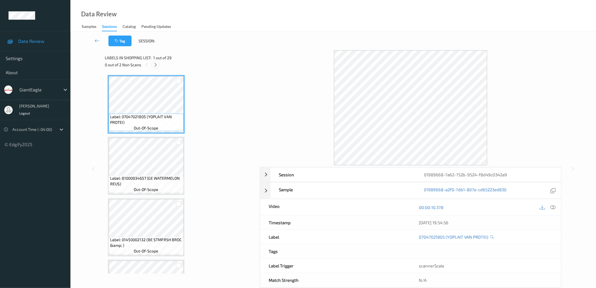
click at [156, 66] on icon at bounding box center [155, 64] width 5 height 5
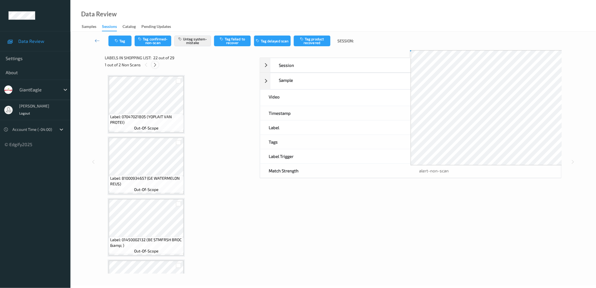
scroll to position [1224, 0]
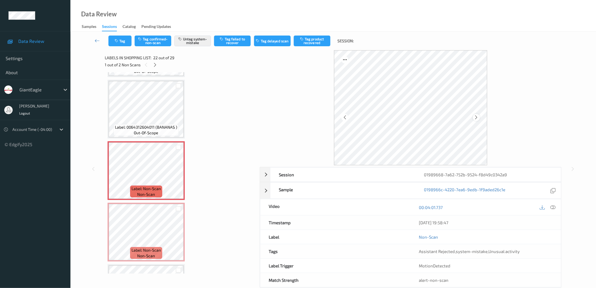
click at [476, 117] on icon at bounding box center [476, 117] width 5 height 5
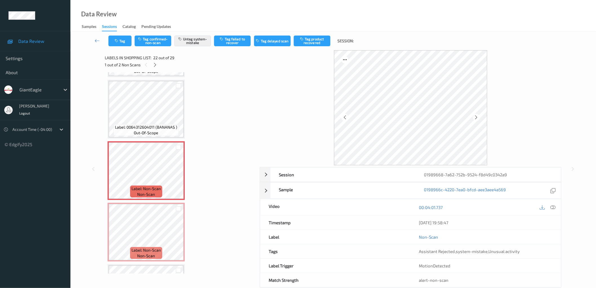
click at [476, 117] on icon at bounding box center [476, 117] width 5 height 5
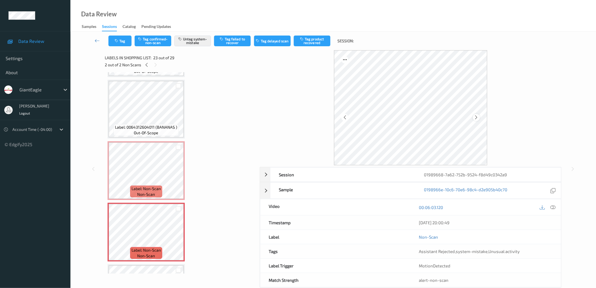
click at [477, 116] on icon at bounding box center [476, 117] width 5 height 5
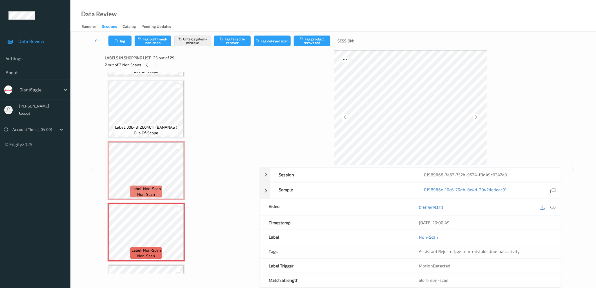
click at [477, 116] on icon at bounding box center [476, 117] width 5 height 5
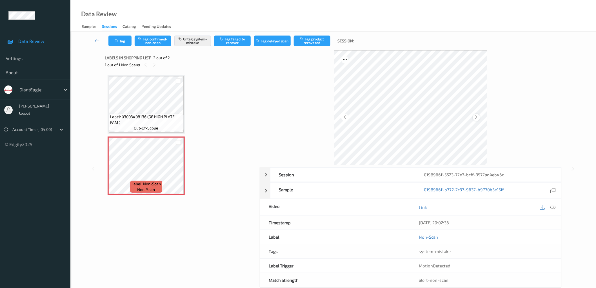
click at [479, 116] on div at bounding box center [476, 117] width 7 height 7
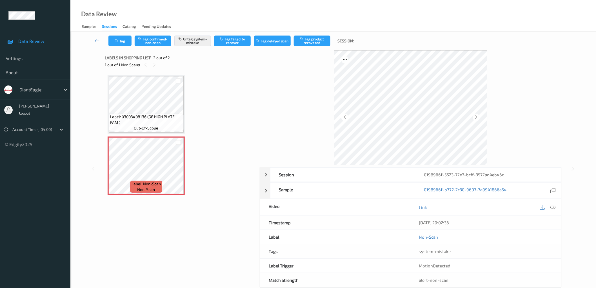
click at [479, 116] on div at bounding box center [476, 117] width 7 height 7
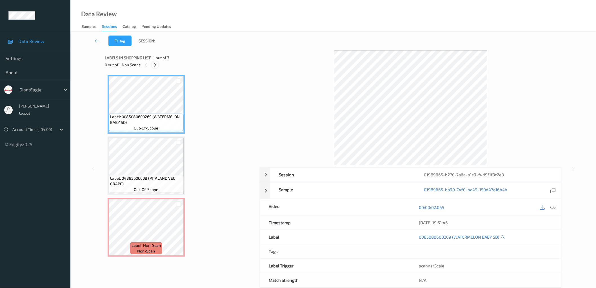
click at [157, 63] on icon at bounding box center [155, 64] width 5 height 5
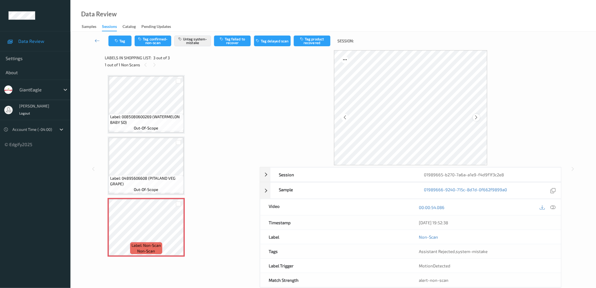
click at [477, 117] on icon at bounding box center [476, 117] width 5 height 5
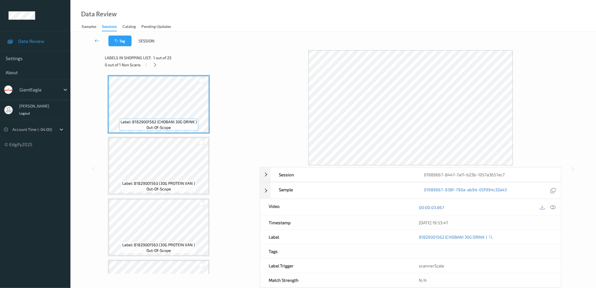
click at [150, 62] on div "0 out of 1 Non Scans" at bounding box center [180, 64] width 151 height 7
click at [156, 63] on icon at bounding box center [155, 64] width 5 height 5
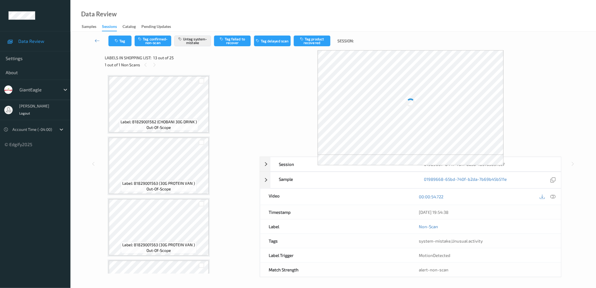
scroll to position [674, 0]
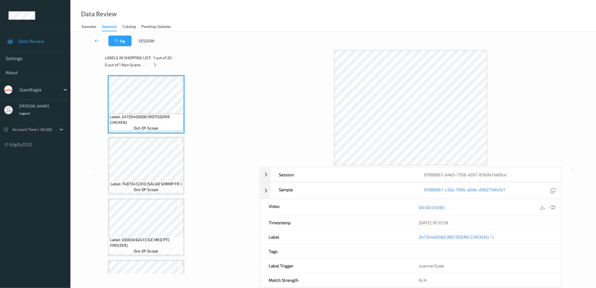
click at [156, 64] on icon at bounding box center [155, 64] width 5 height 5
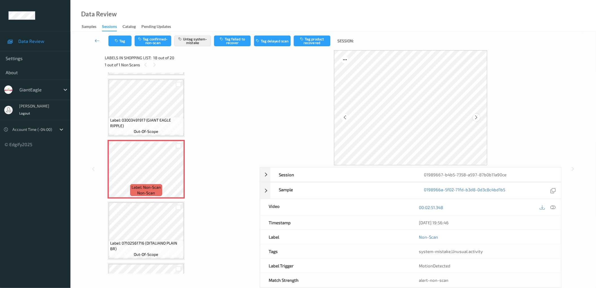
click at [478, 116] on icon at bounding box center [476, 117] width 5 height 5
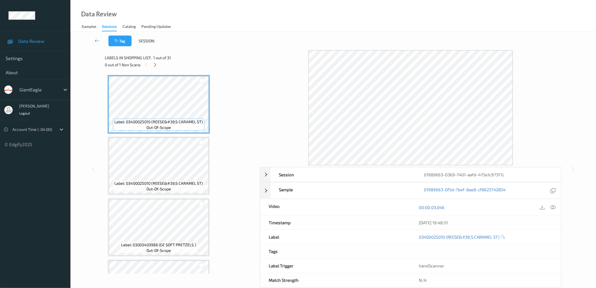
click at [154, 63] on icon at bounding box center [155, 64] width 5 height 5
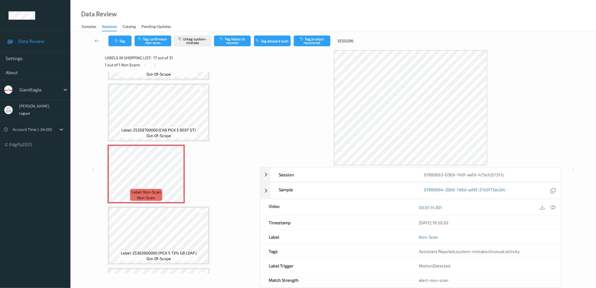
scroll to position [877, 0]
